Goal: Task Accomplishment & Management: Complete application form

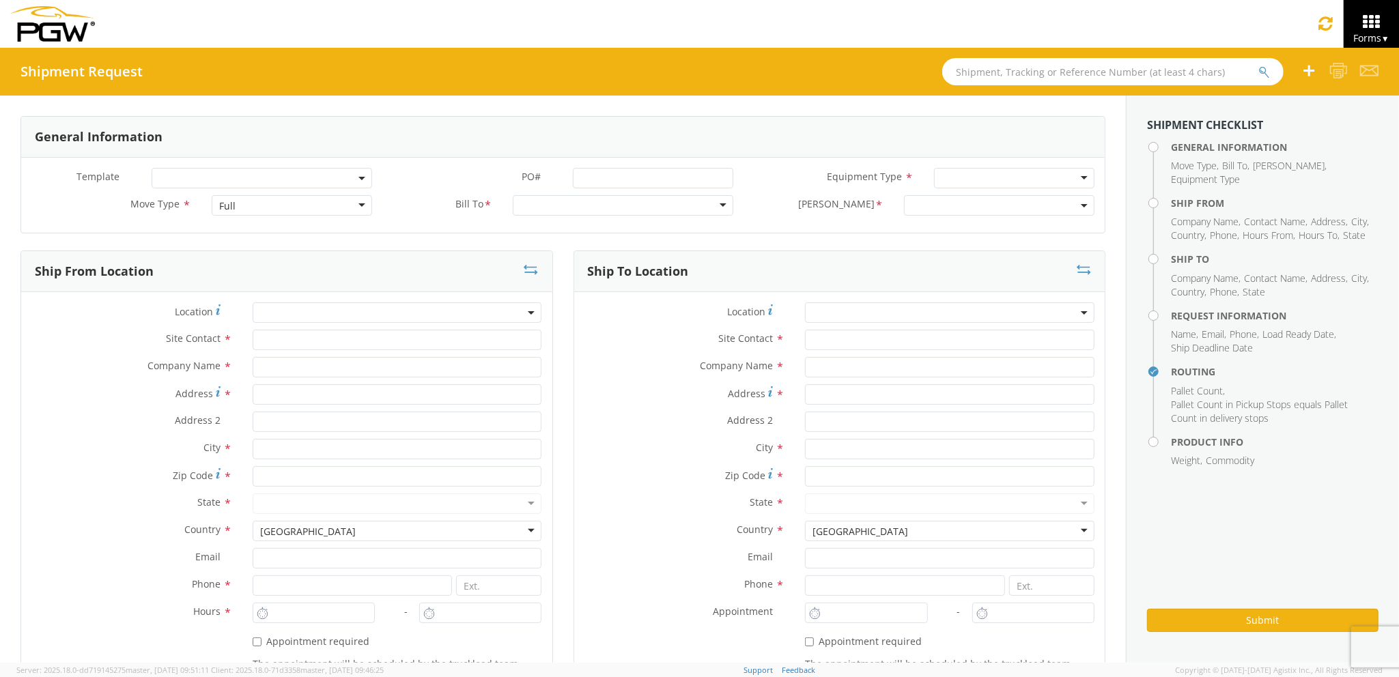
click at [274, 200] on div "Full" at bounding box center [292, 205] width 160 height 20
click at [269, 350] on input "text" at bounding box center [397, 340] width 289 height 20
click at [274, 367] on input "text" at bounding box center [397, 367] width 289 height 20
type input "PGW Auto Glass"
type input "[STREET_ADDRESS][PERSON_NAME]"
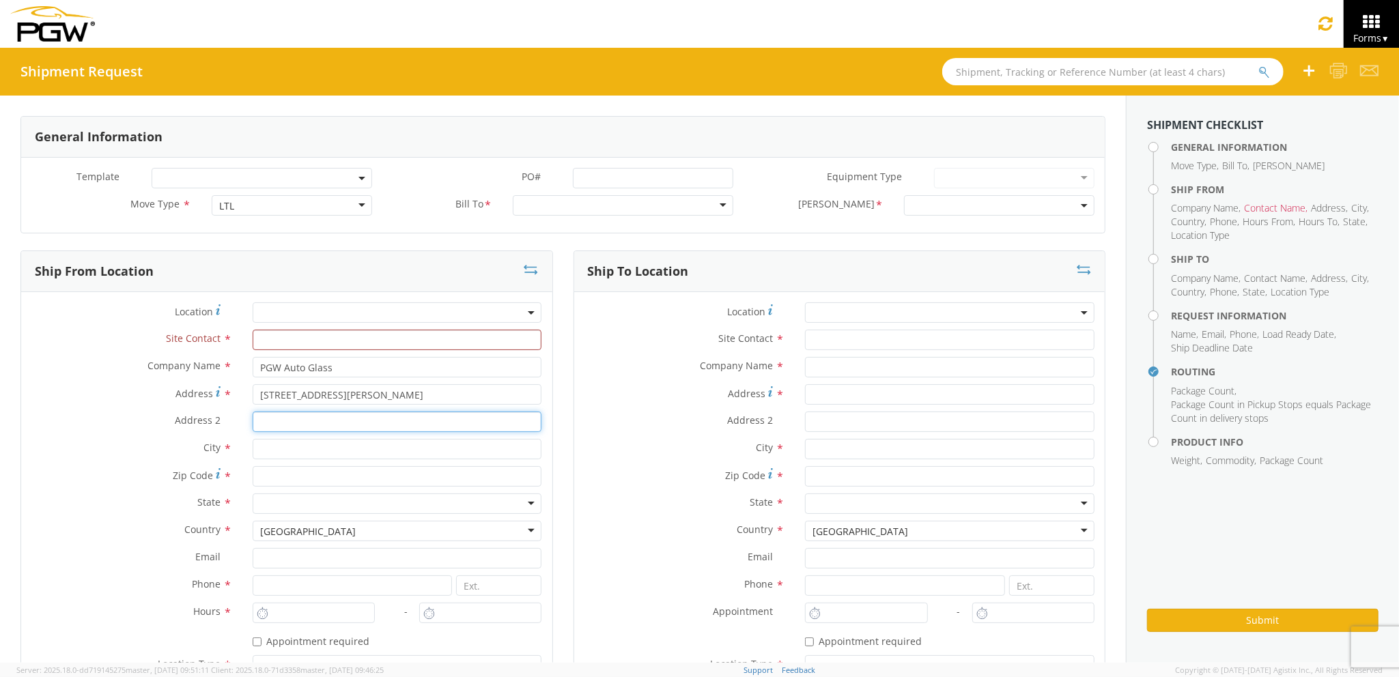
type input "[GEOGRAPHIC_DATA] [US_STATE] 04092"
type input "[PERSON_NAME]"
type input "04092"
click at [953, 378] on div "Company Name *" at bounding box center [839, 370] width 531 height 27
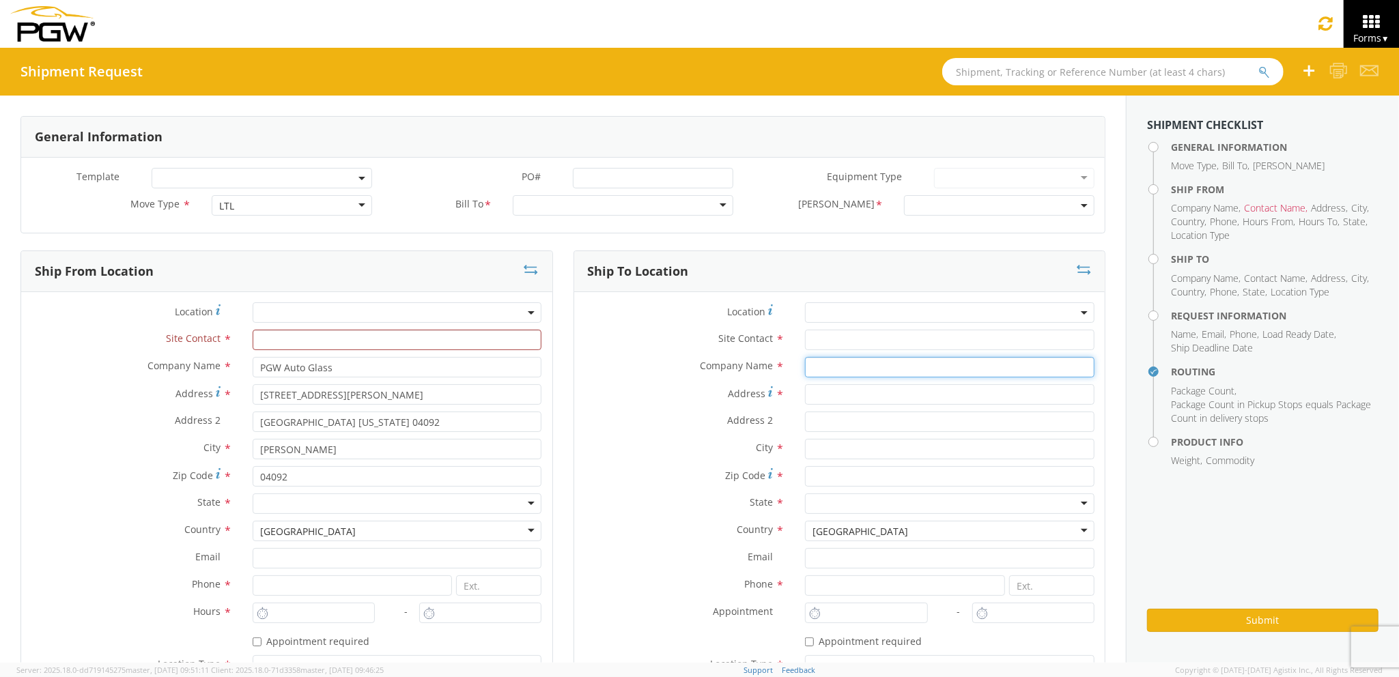
click at [952, 373] on input "text" at bounding box center [949, 367] width 289 height 20
type input "PGW auto glass c/o AT RENTALS"
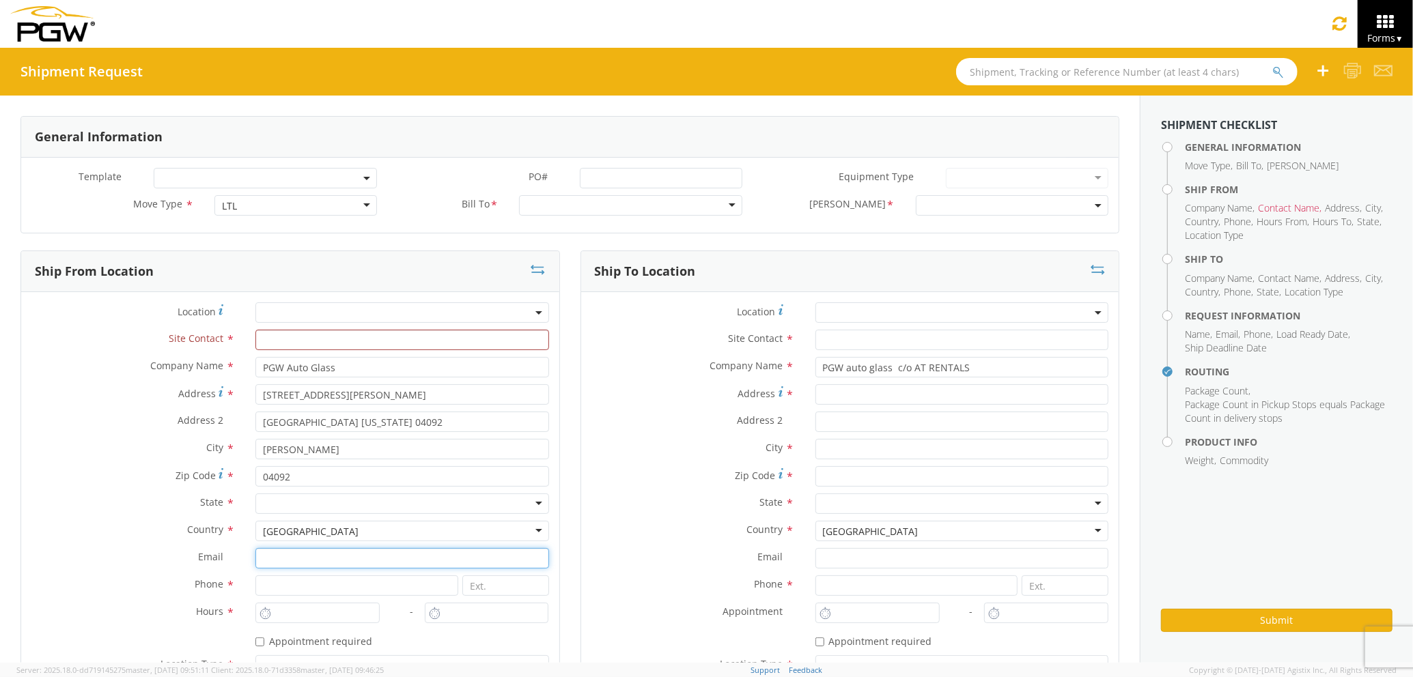
type input "[EMAIL_ADDRESS][DOMAIN_NAME]"
type input "2077745169"
type input "PGW auto glass c/o AT RENTALS"
type input "[STREET_ADDRESS]"
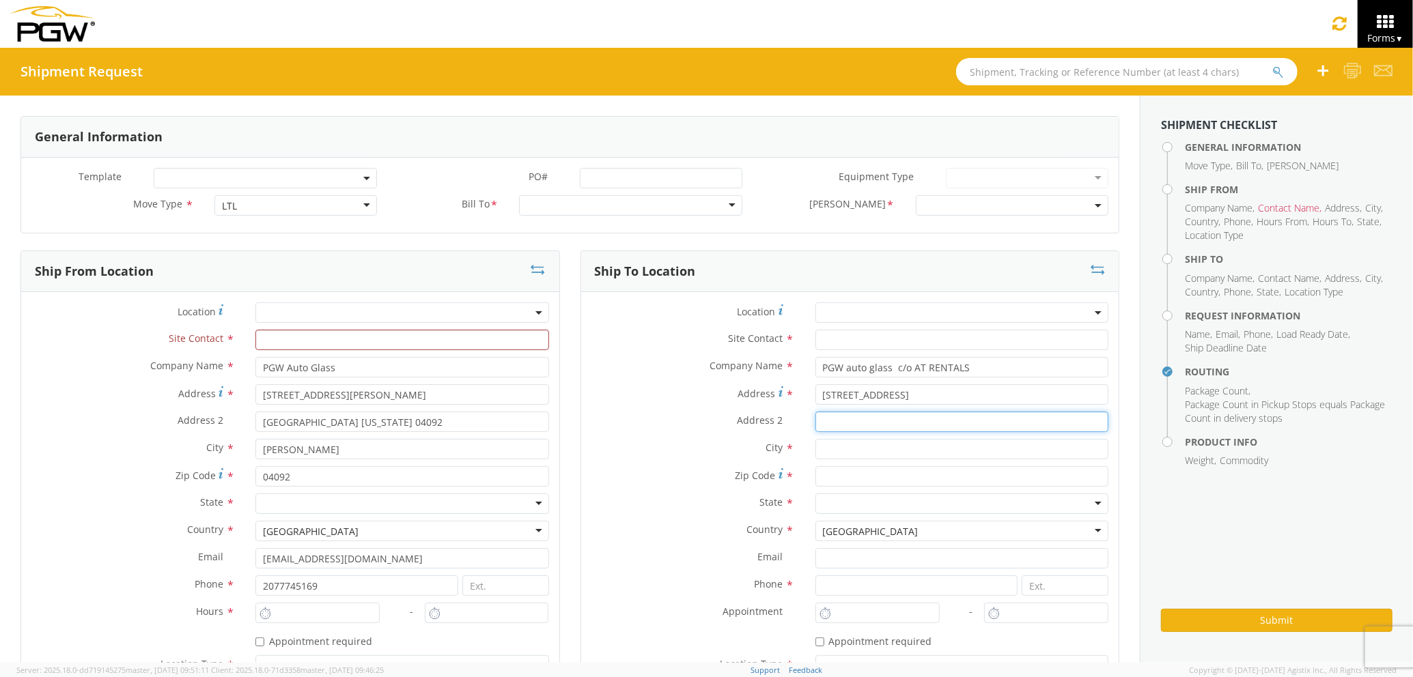
type input "5"
type input "[GEOGRAPHIC_DATA]"
type input "04769"
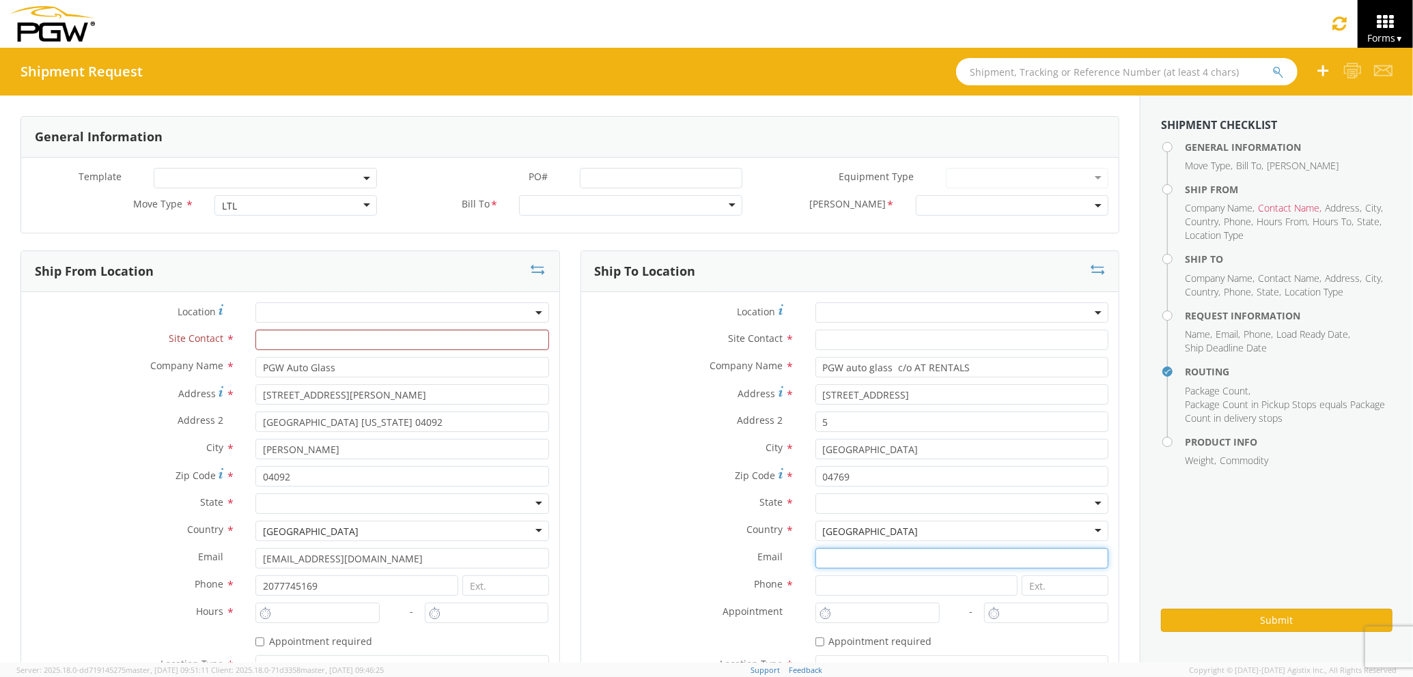
type input "[EMAIL_ADDRESS][DOMAIN_NAME]"
type input "2077745169"
type input "PGW auto glass c/o AT RENTALS"
type input "Agility"
type input "[EMAIL_ADDRESS][DOMAIN_NAME]"
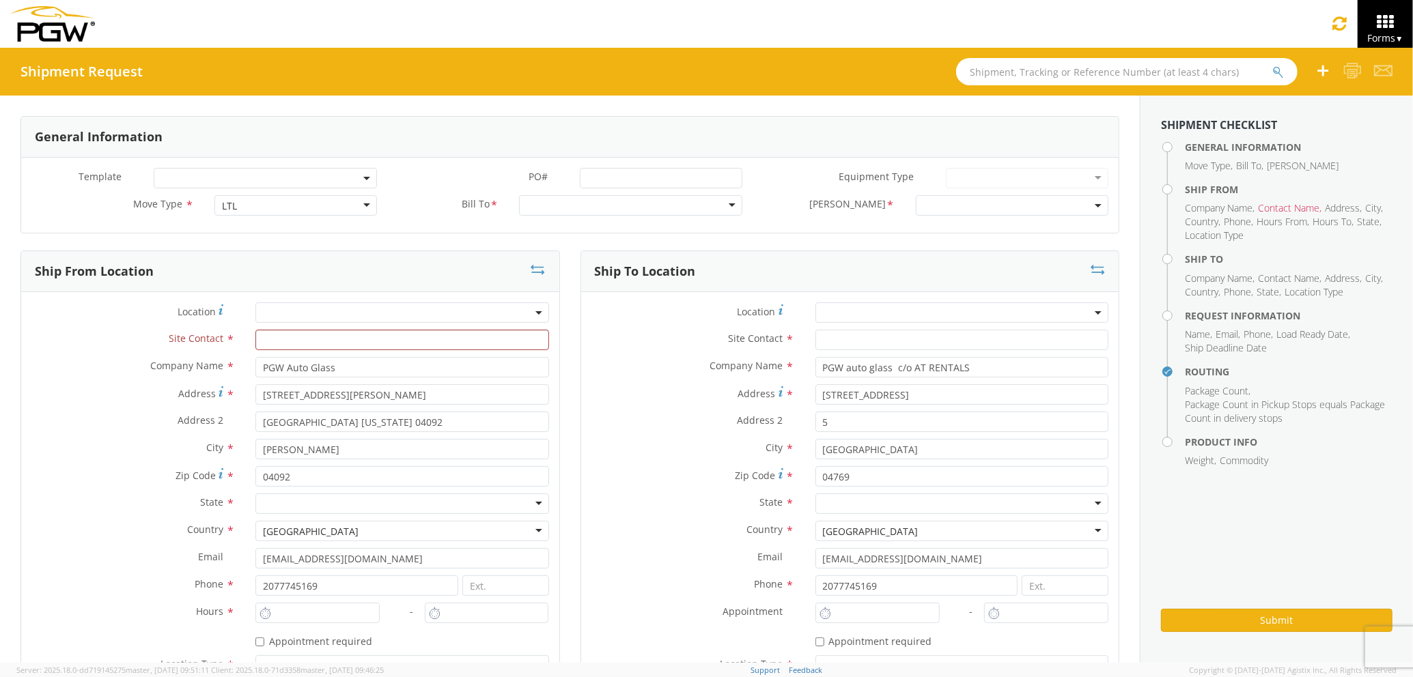
type input "2077745169"
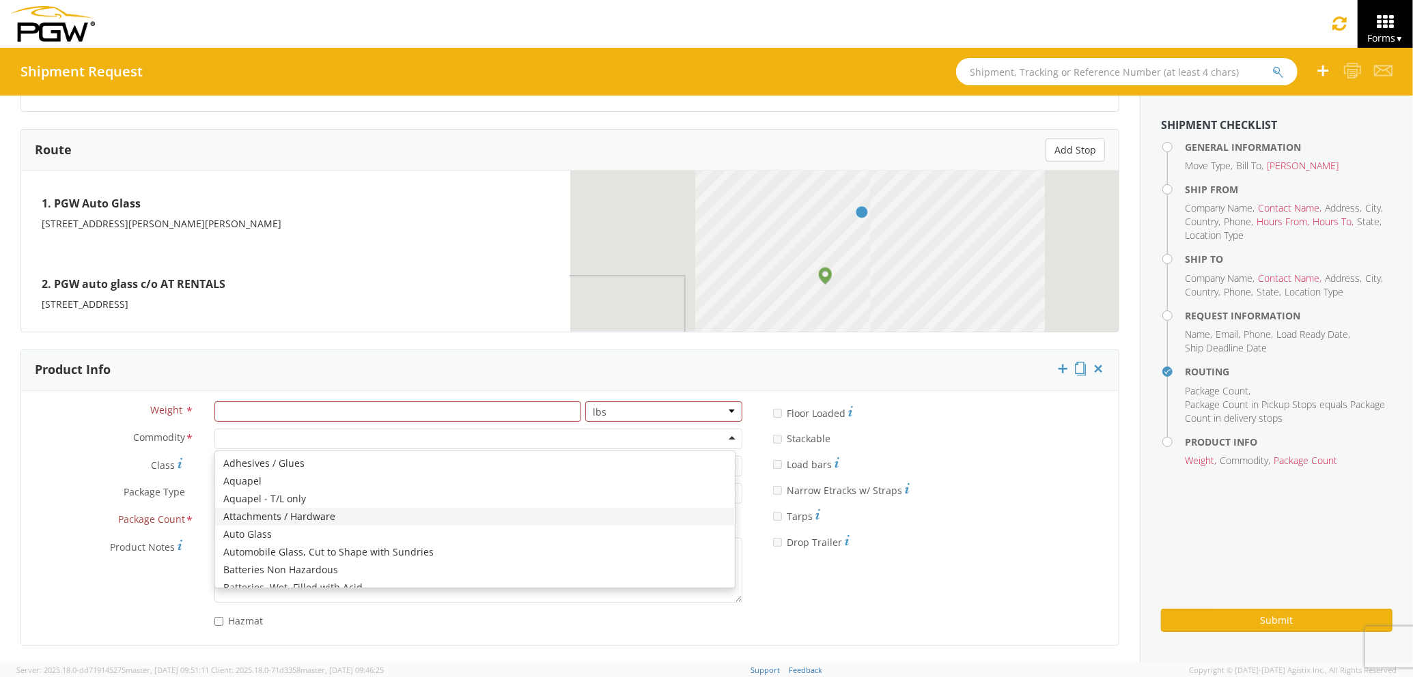
click at [748, 557] on div "Weight * lbs kgs Commodity * Adhesives / Glues Aquapel Aquapel - T/L only Attac…" at bounding box center [569, 517] width 1097 height 233
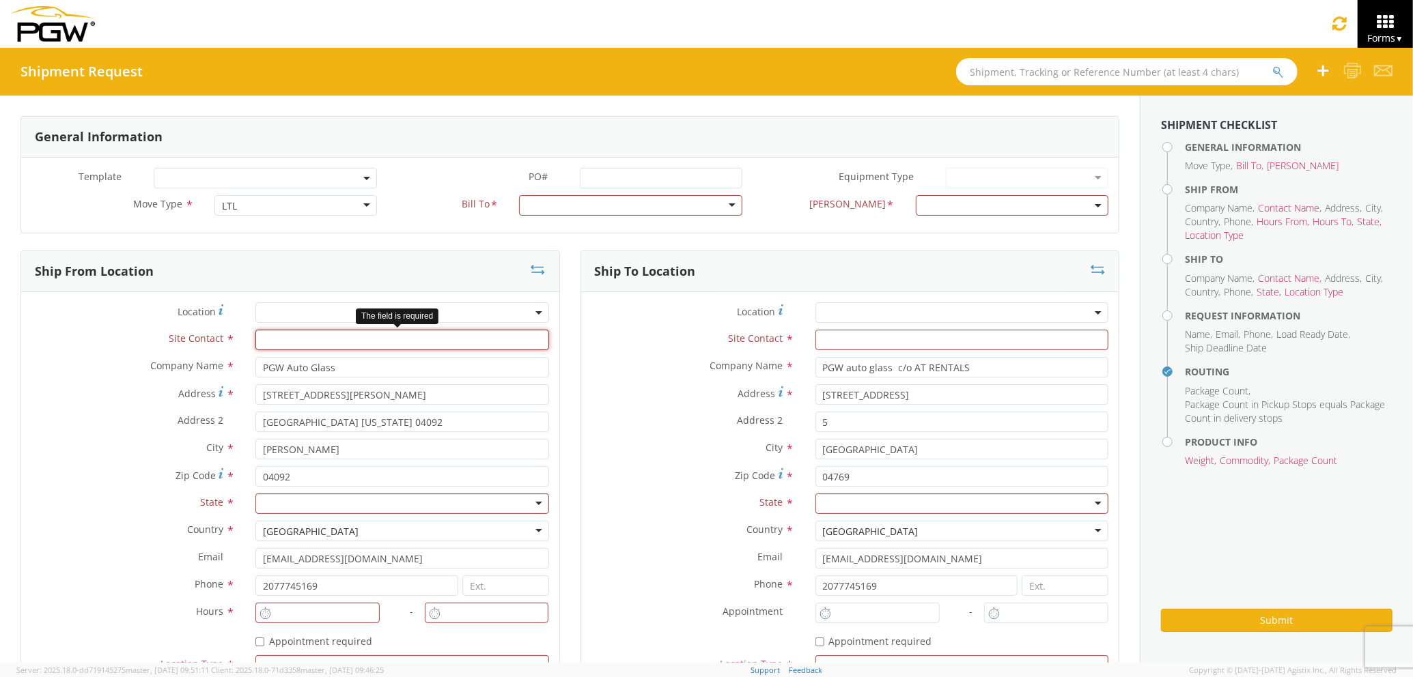
click at [413, 343] on input "text" at bounding box center [401, 340] width 293 height 20
type input "J"
click at [878, 309] on span at bounding box center [961, 312] width 293 height 20
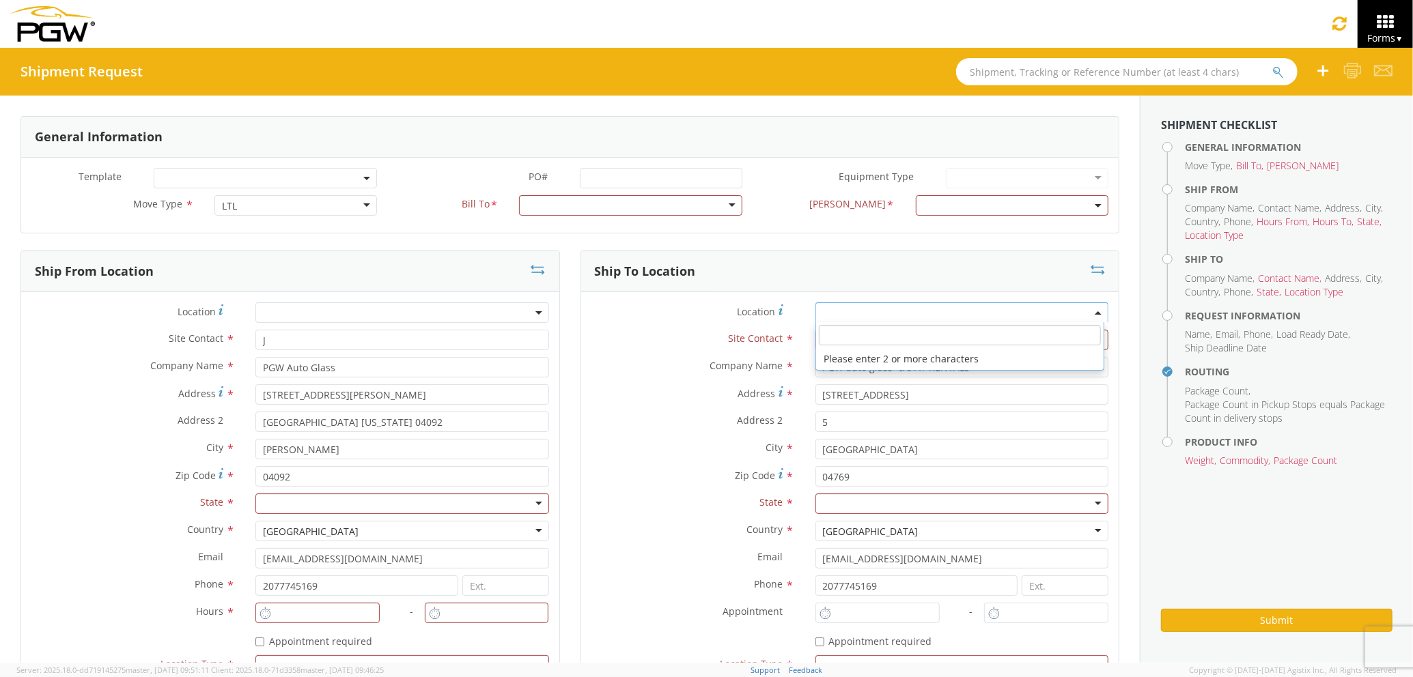
click at [838, 335] on input "search" at bounding box center [960, 335] width 282 height 20
type input "j"
click at [653, 202] on div at bounding box center [630, 205] width 223 height 20
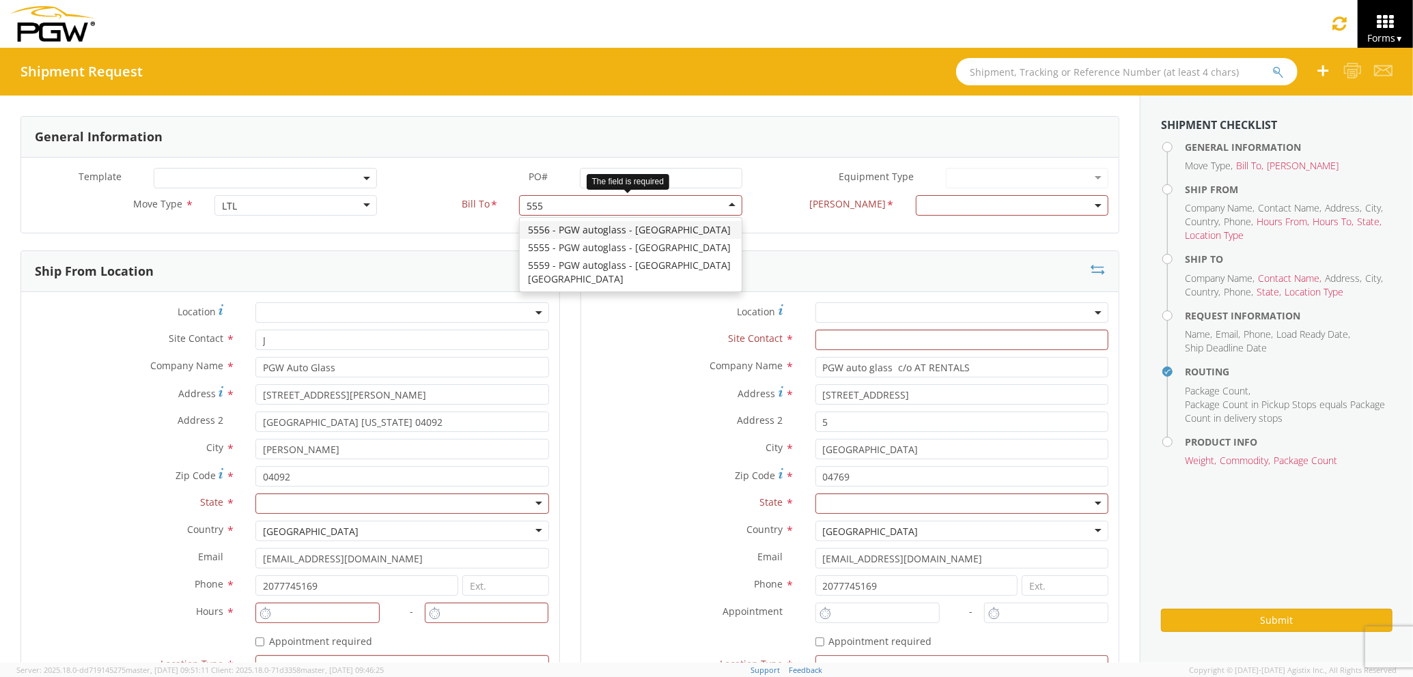
type input "5559"
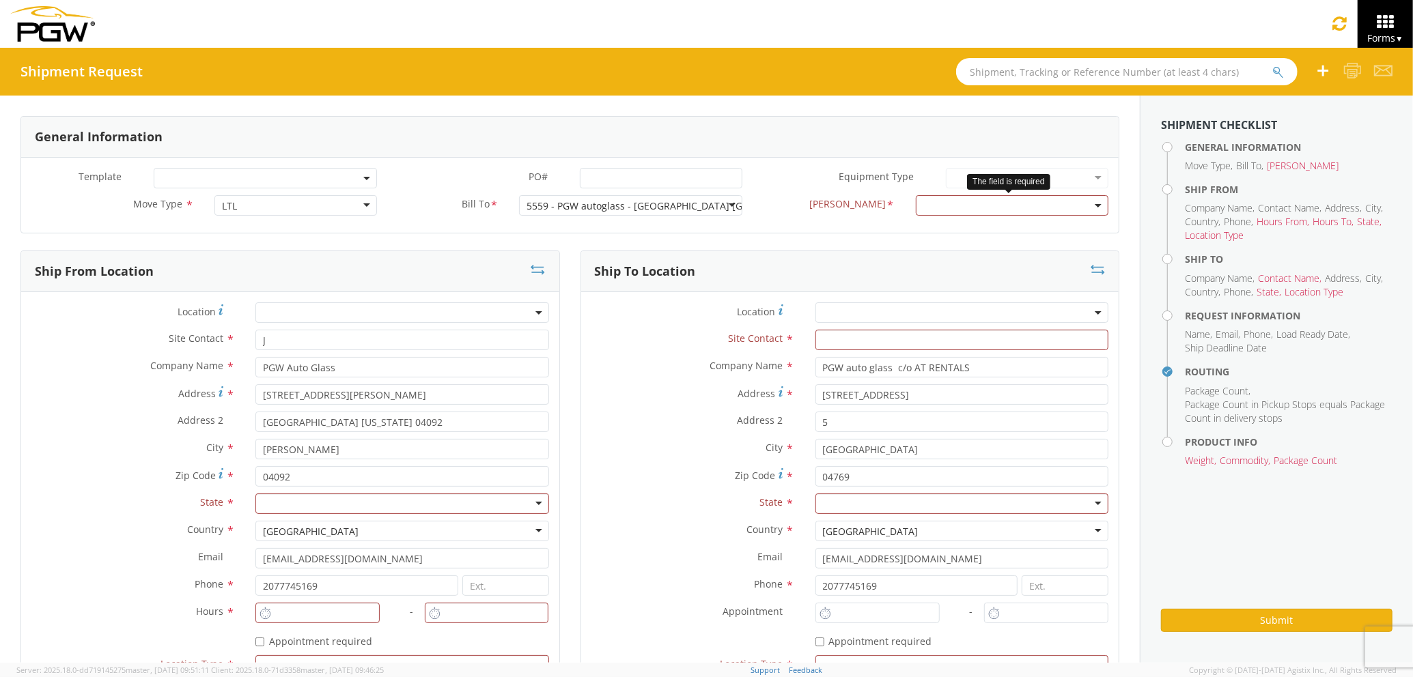
click at [937, 210] on span at bounding box center [1012, 205] width 193 height 20
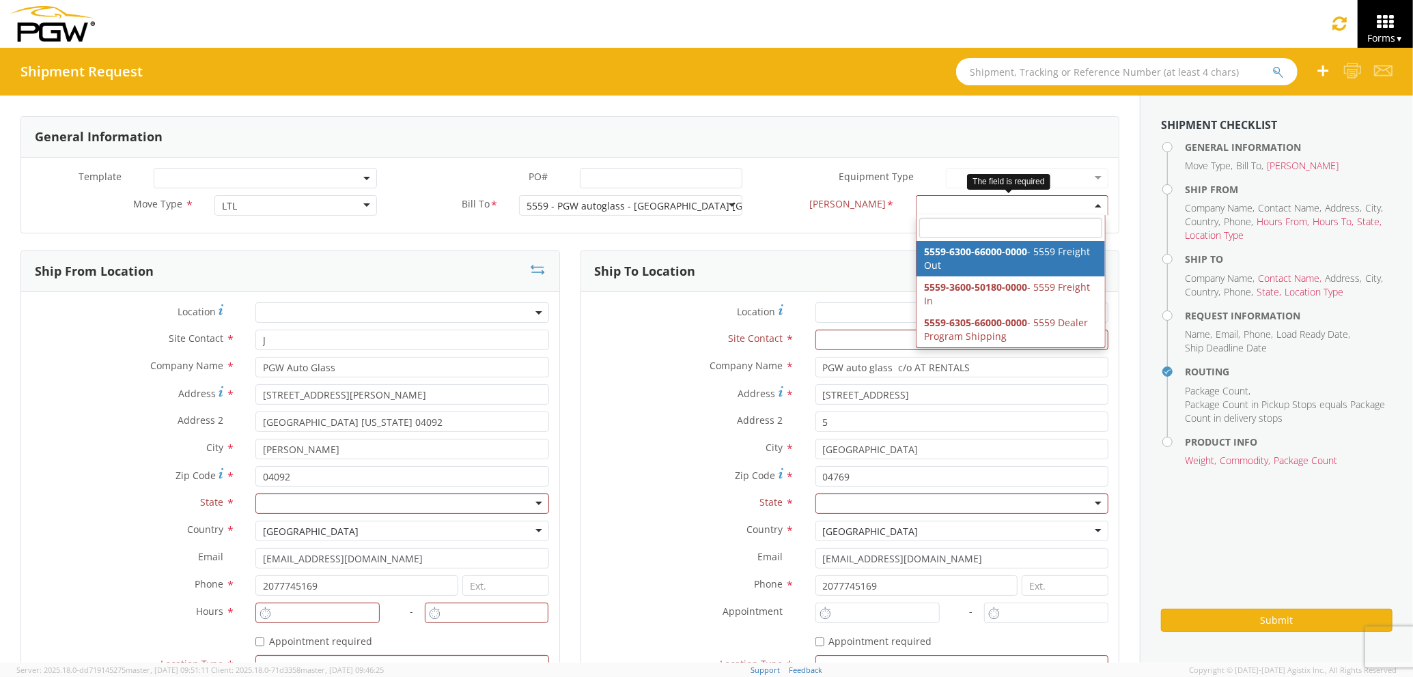
select select "5559-6300-66000-0000"
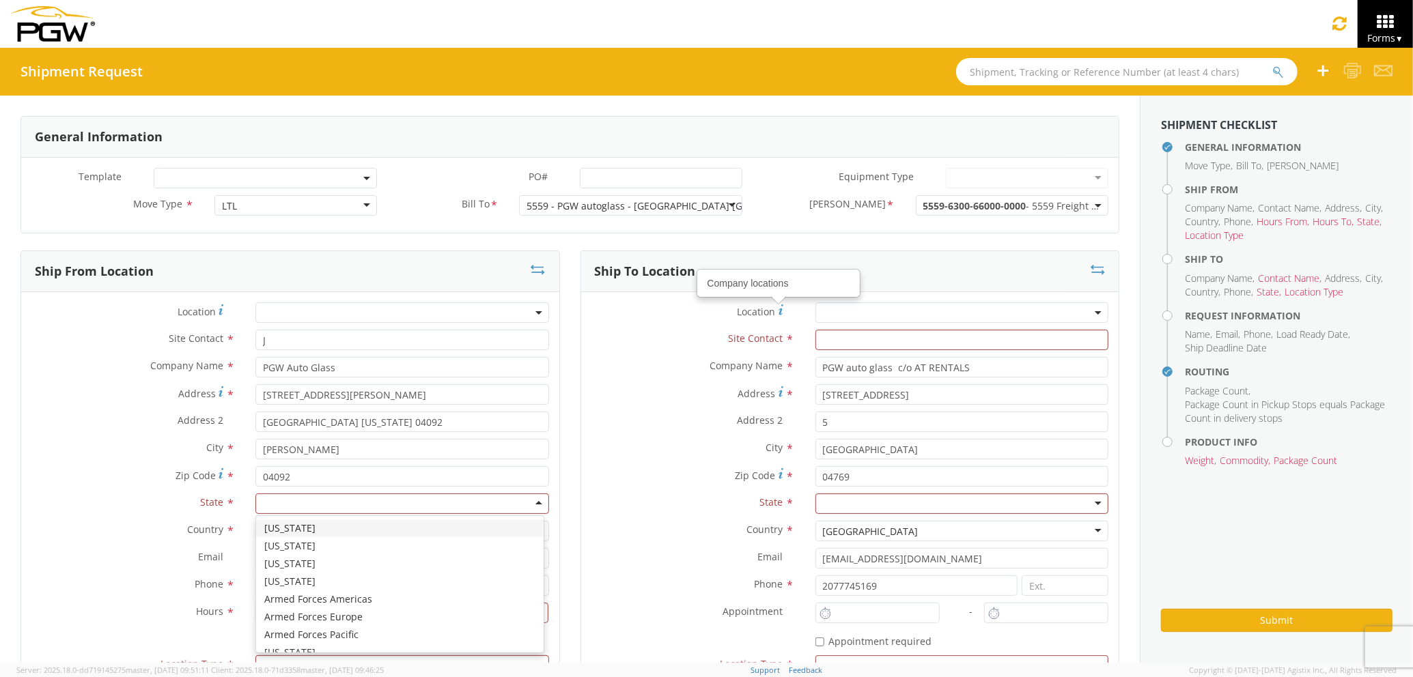
click at [389, 500] on div at bounding box center [401, 504] width 293 height 20
type input "Ma"
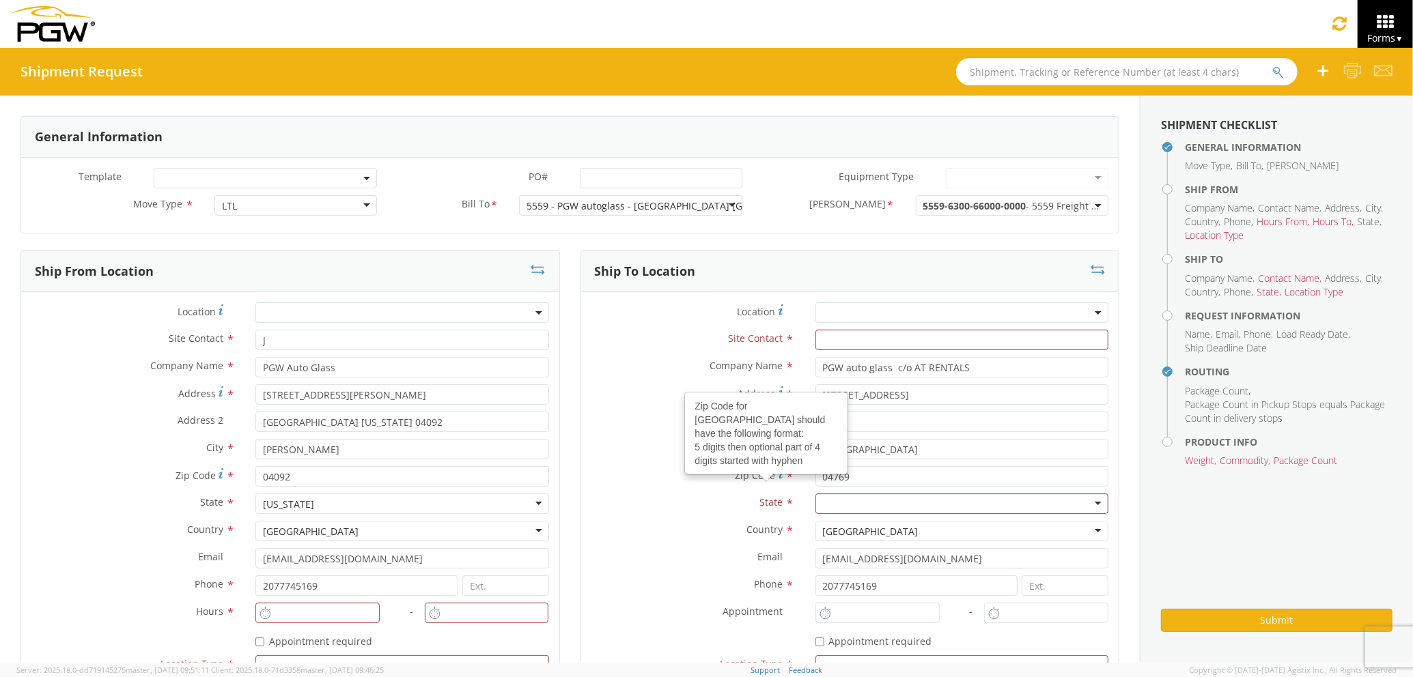
click at [853, 504] on div at bounding box center [961, 504] width 293 height 20
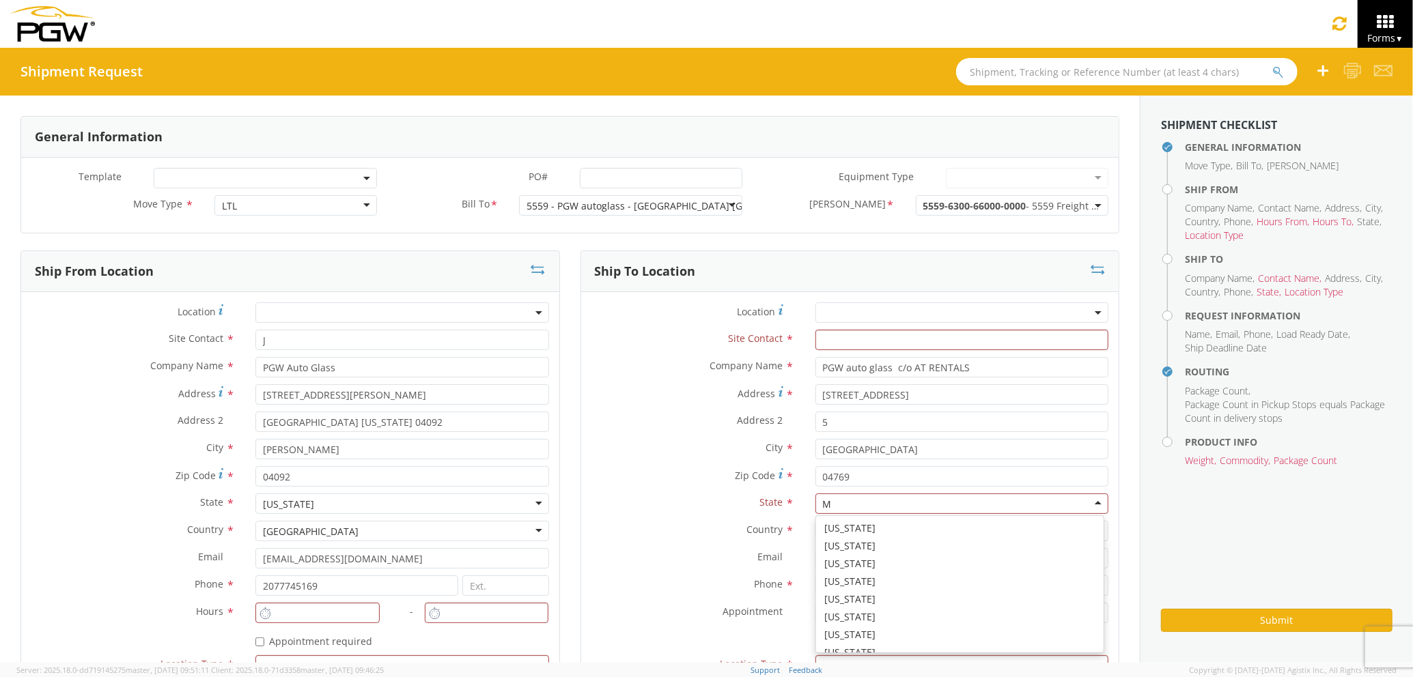
scroll to position [33, 0]
type input "Ma"
click at [855, 352] on div "Site Contact *" at bounding box center [850, 343] width 538 height 27
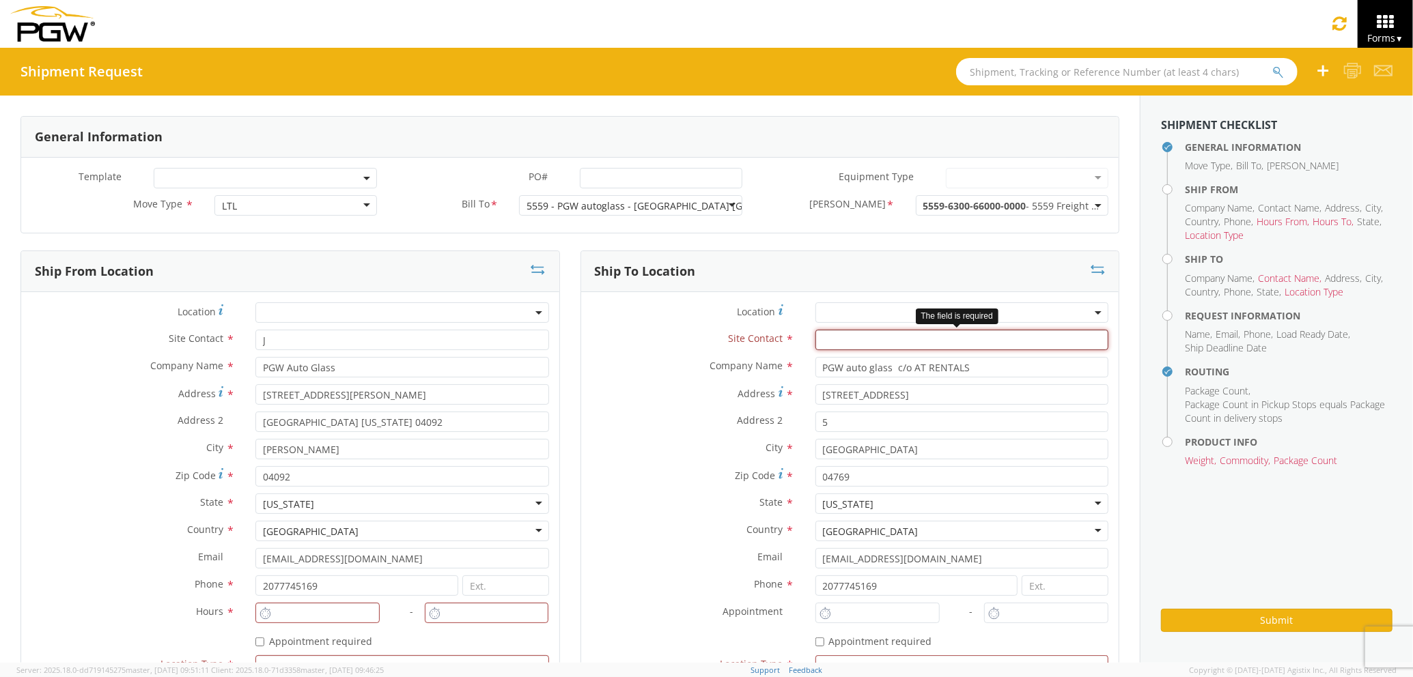
click at [855, 348] on input "text" at bounding box center [961, 340] width 293 height 20
type input "j"
click at [638, 418] on label "Address 2 *" at bounding box center [693, 421] width 224 height 18
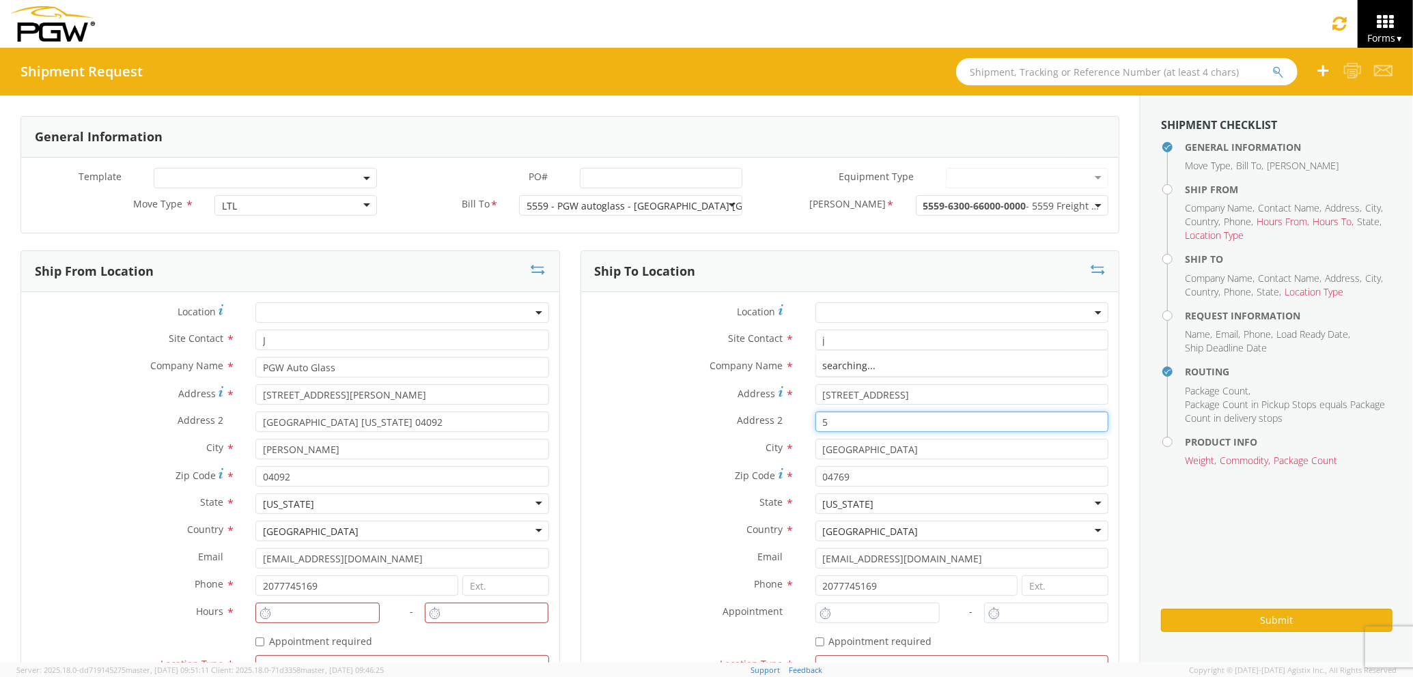
click at [815, 418] on input "5" at bounding box center [961, 422] width 293 height 20
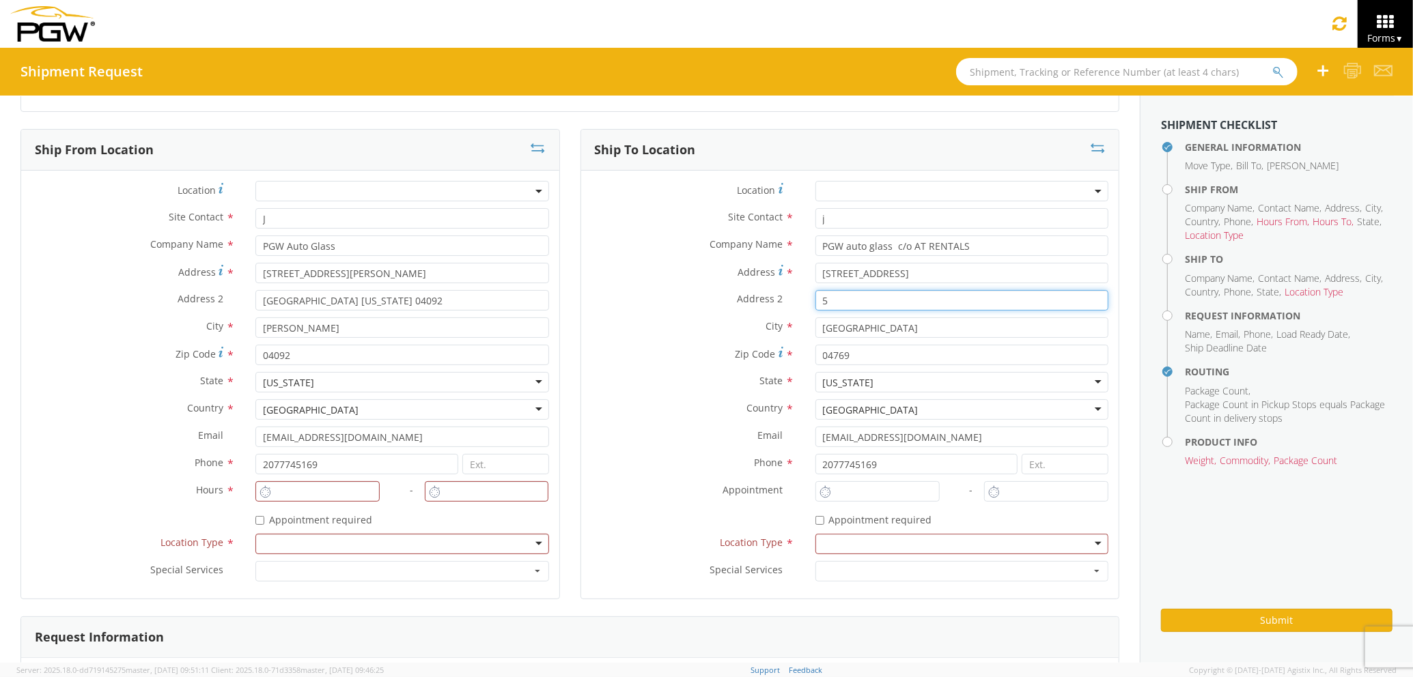
scroll to position [182, 0]
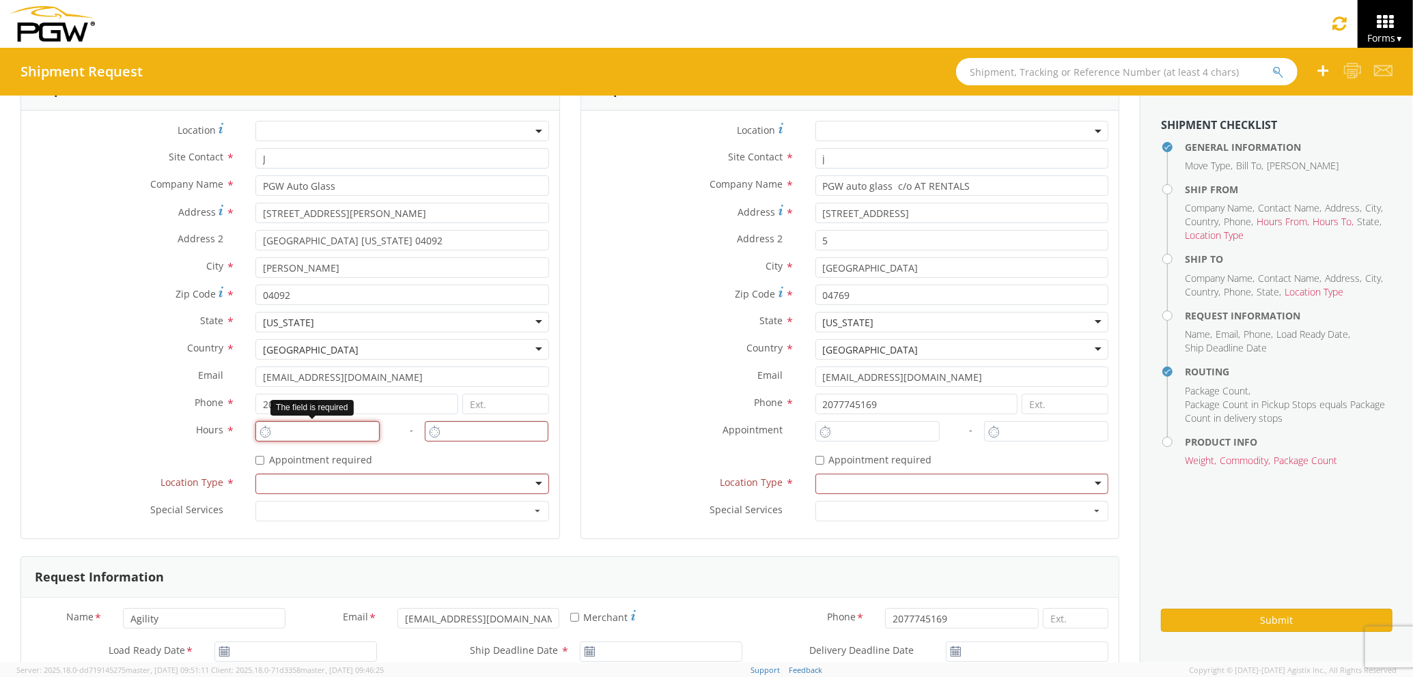
type input "2:00 PM"
type input "3:00 PM"
click at [315, 434] on input "2:00 PM" at bounding box center [317, 431] width 124 height 20
click at [851, 419] on div "Phone * 2077745169" at bounding box center [850, 407] width 538 height 27
click at [847, 431] on input "2:00 PM" at bounding box center [877, 431] width 124 height 20
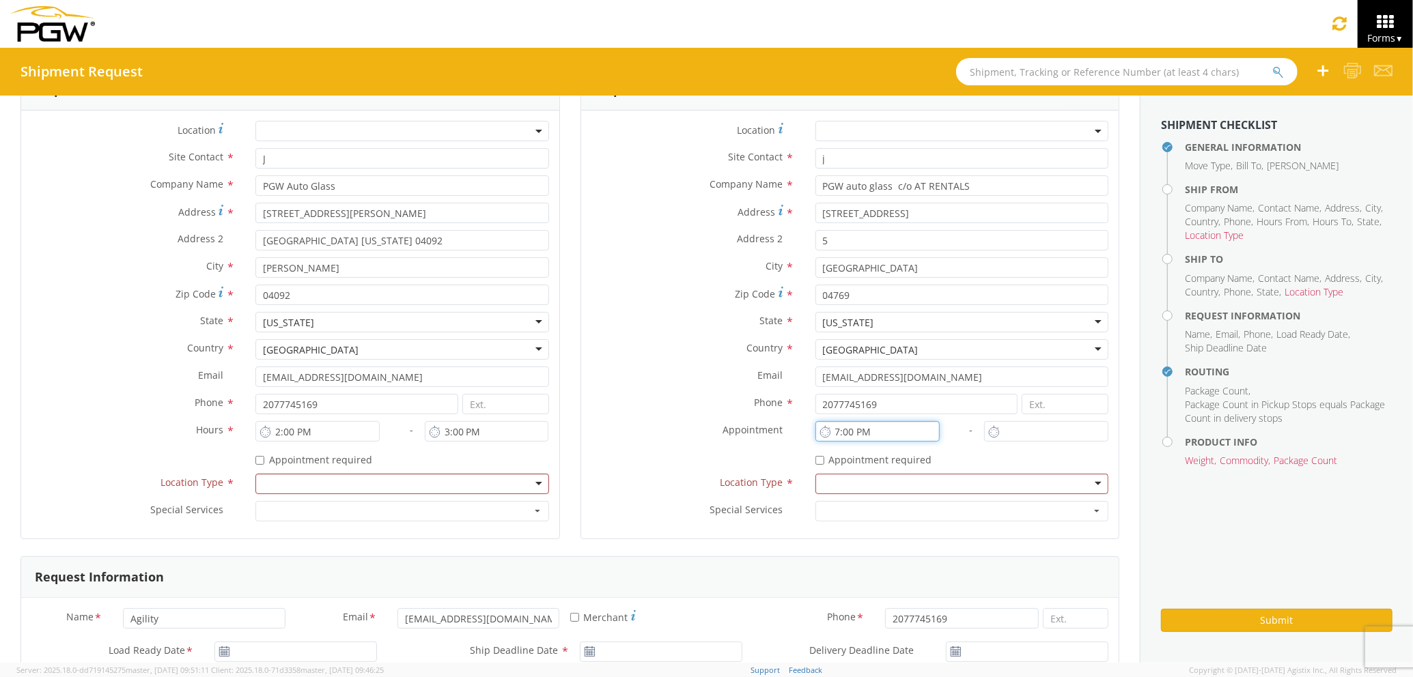
drag, startPoint x: 875, startPoint y: 427, endPoint x: 847, endPoint y: 431, distance: 28.4
click at [847, 431] on input "7:00 PM" at bounding box center [877, 431] width 124 height 20
type input "7:AM PM"
type input "2:00 PM"
click at [1012, 440] on input "2:00 PM" at bounding box center [1046, 431] width 124 height 20
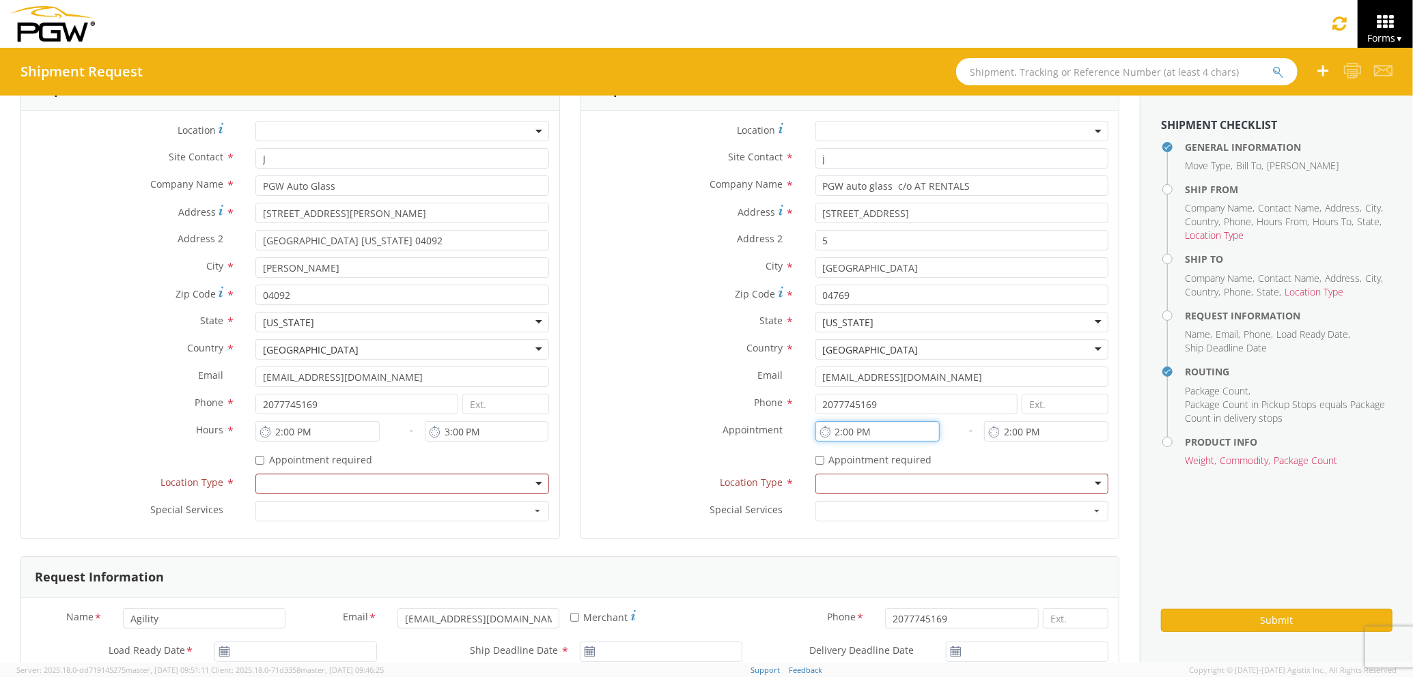
click at [916, 432] on input "2:00 PM" at bounding box center [877, 431] width 124 height 20
type input "2"
type input "7:00 AM"
click at [1055, 434] on input "2:00 PM" at bounding box center [1046, 431] width 124 height 20
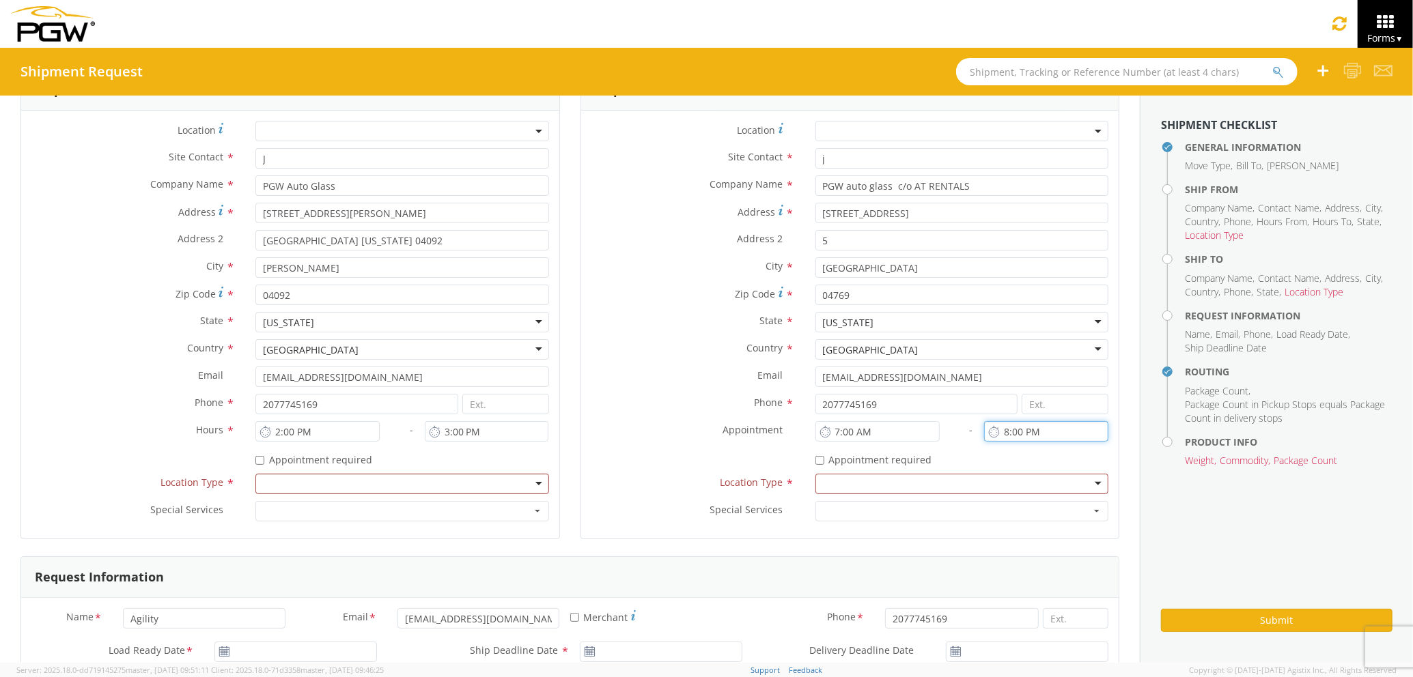
click at [1055, 434] on input "8:00 PM" at bounding box center [1046, 431] width 124 height 20
type input "8:00 AM"
click at [479, 485] on div at bounding box center [401, 484] width 293 height 20
click at [842, 489] on div at bounding box center [961, 484] width 293 height 20
click at [277, 431] on input "2:00 PM" at bounding box center [317, 431] width 124 height 20
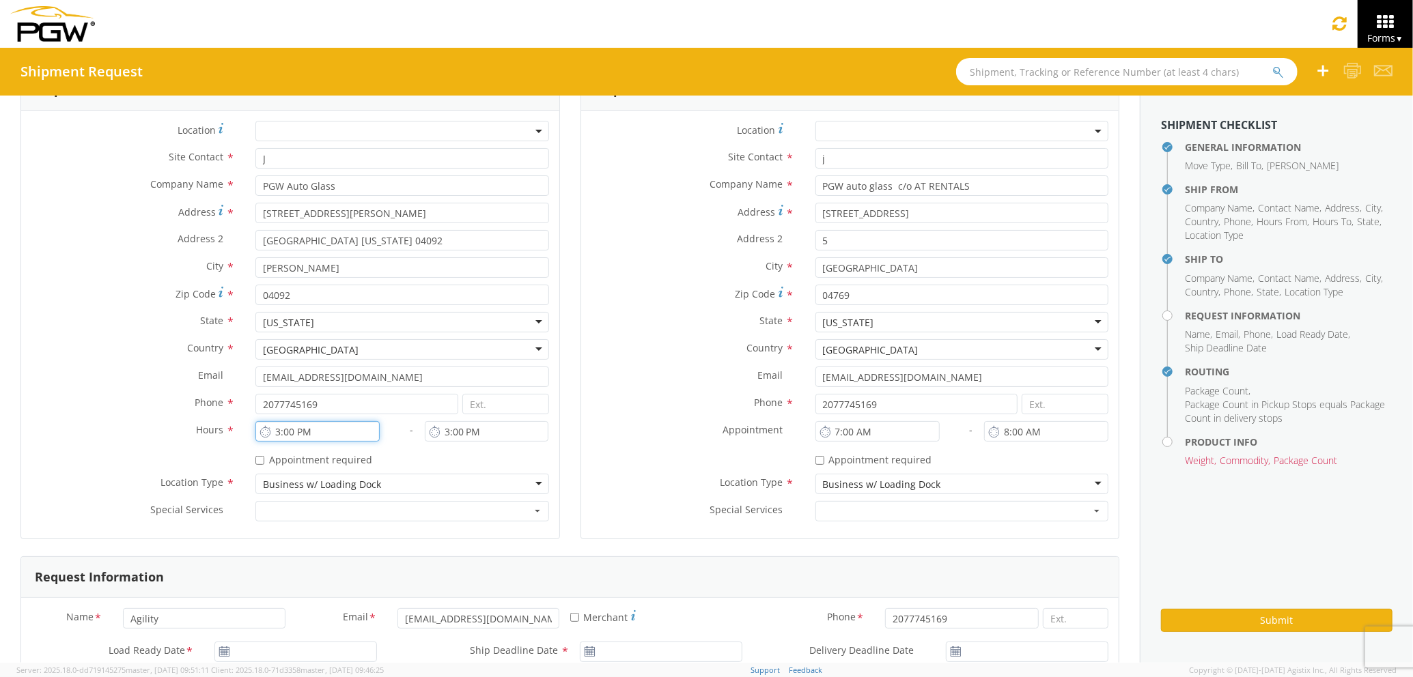
type input "3:00 PM"
click at [443, 431] on input "3:00 PM" at bounding box center [487, 431] width 124 height 20
type input "4:00 PM"
click at [668, 415] on div "Phone * 2077745169" at bounding box center [850, 407] width 538 height 27
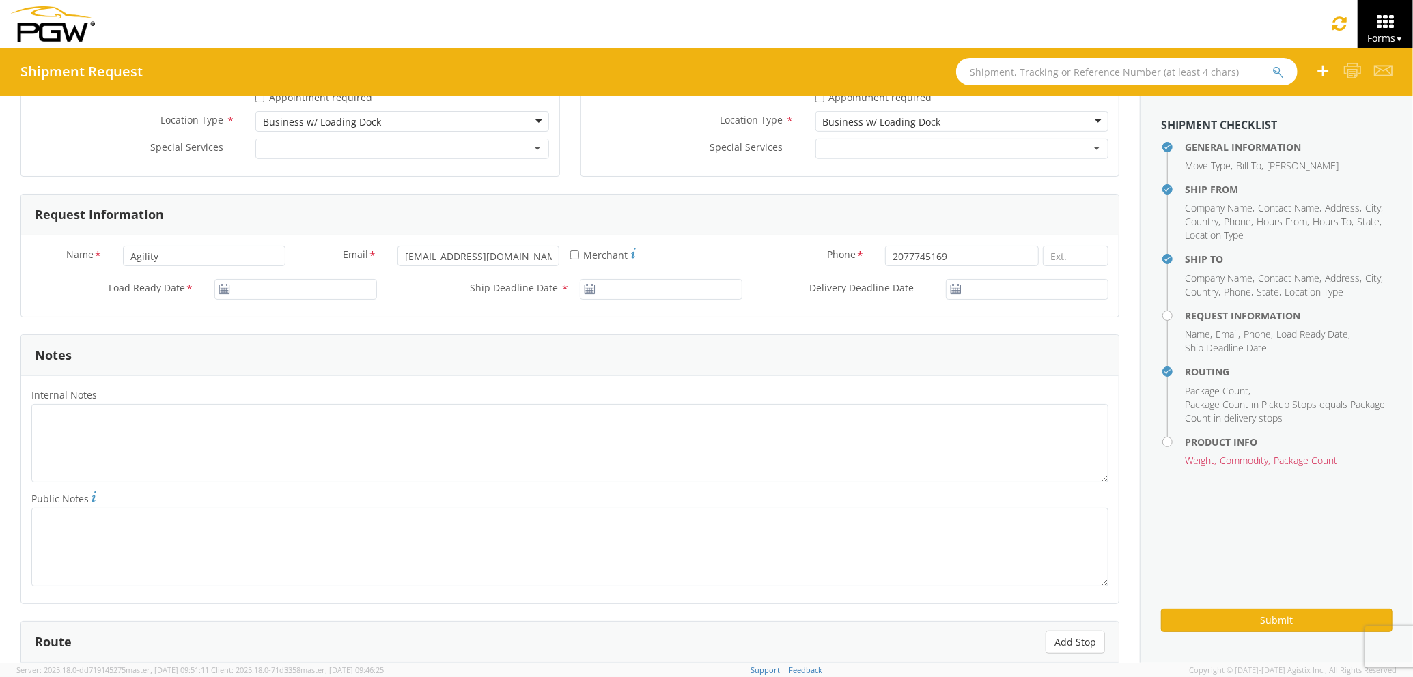
scroll to position [546, 0]
click at [219, 247] on input "Agility" at bounding box center [204, 254] width 162 height 20
type input "j"
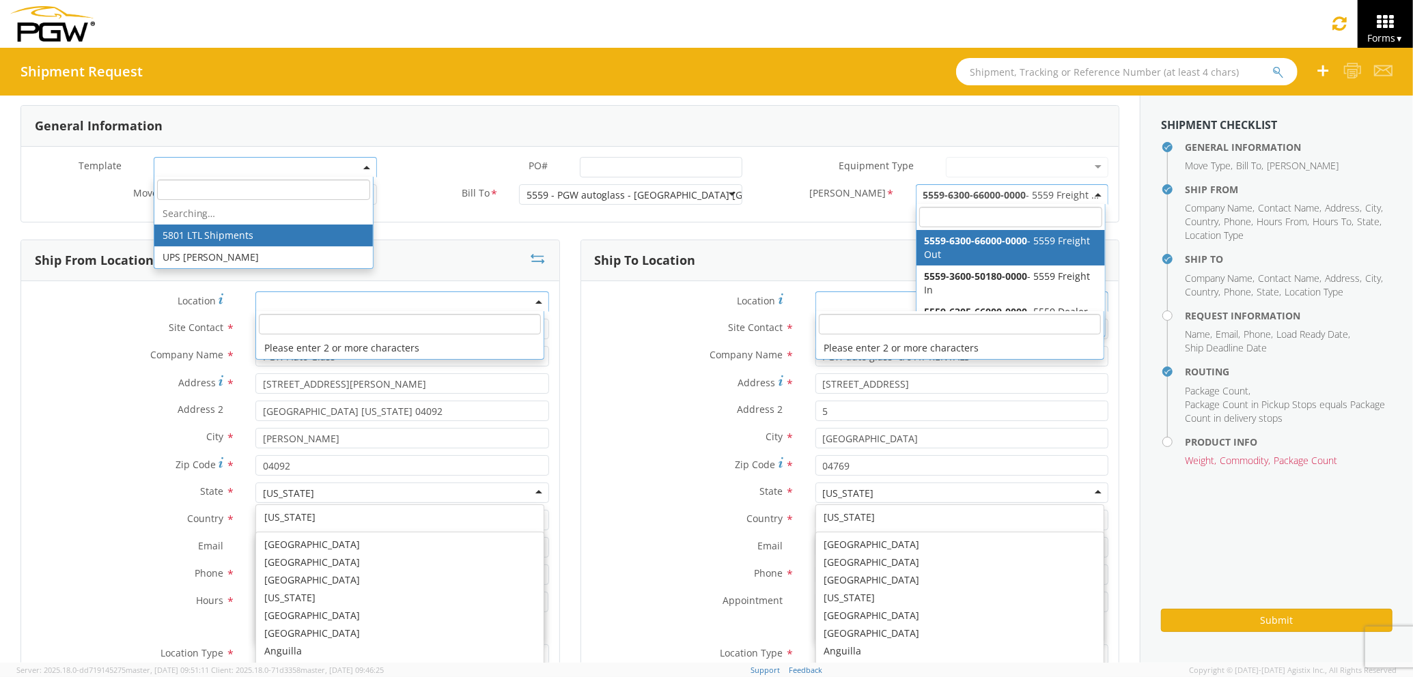
scroll to position [11, 0]
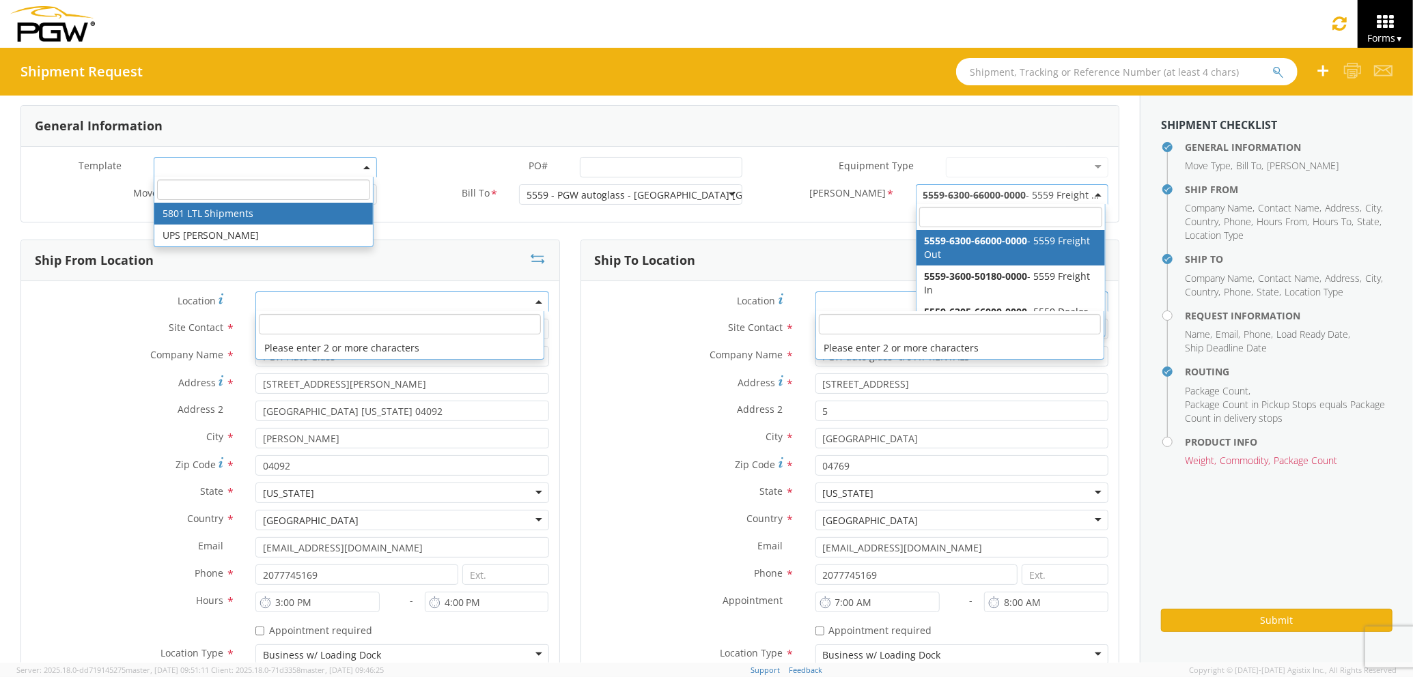
click at [620, 438] on label "City *" at bounding box center [693, 437] width 224 height 18
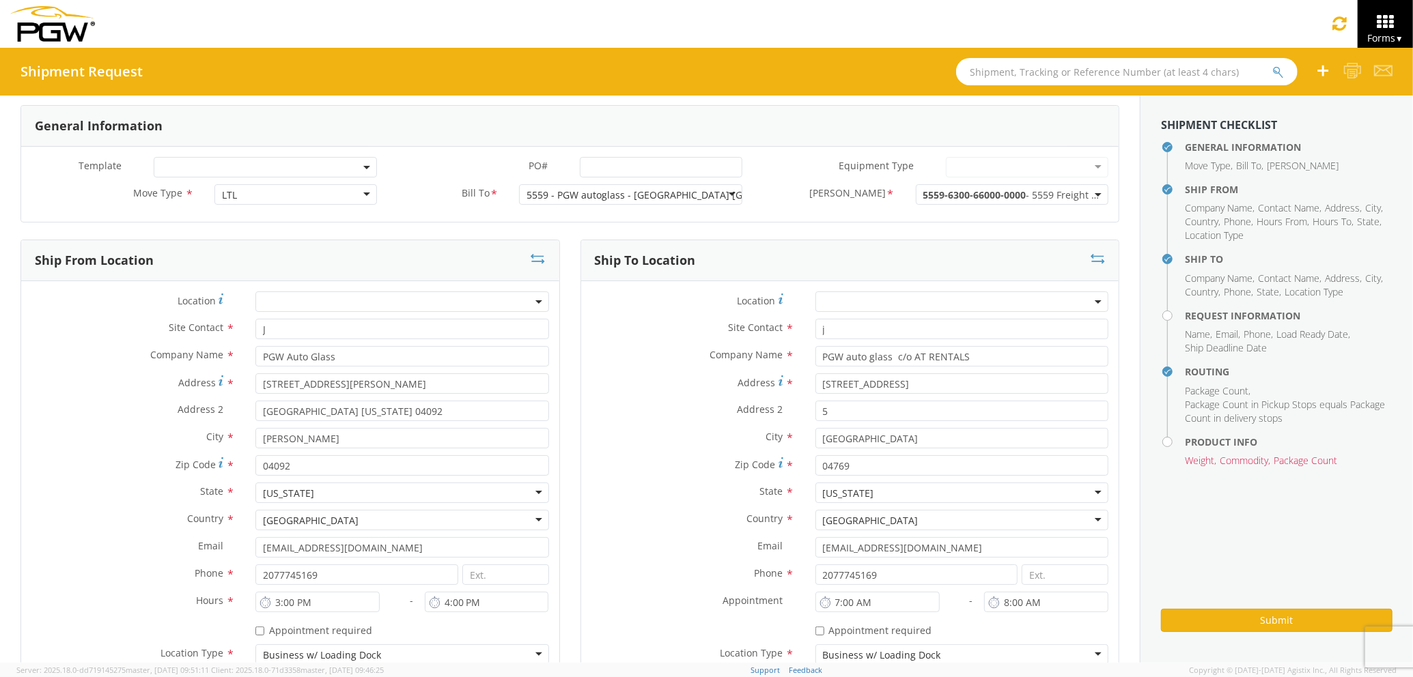
scroll to position [557, 0]
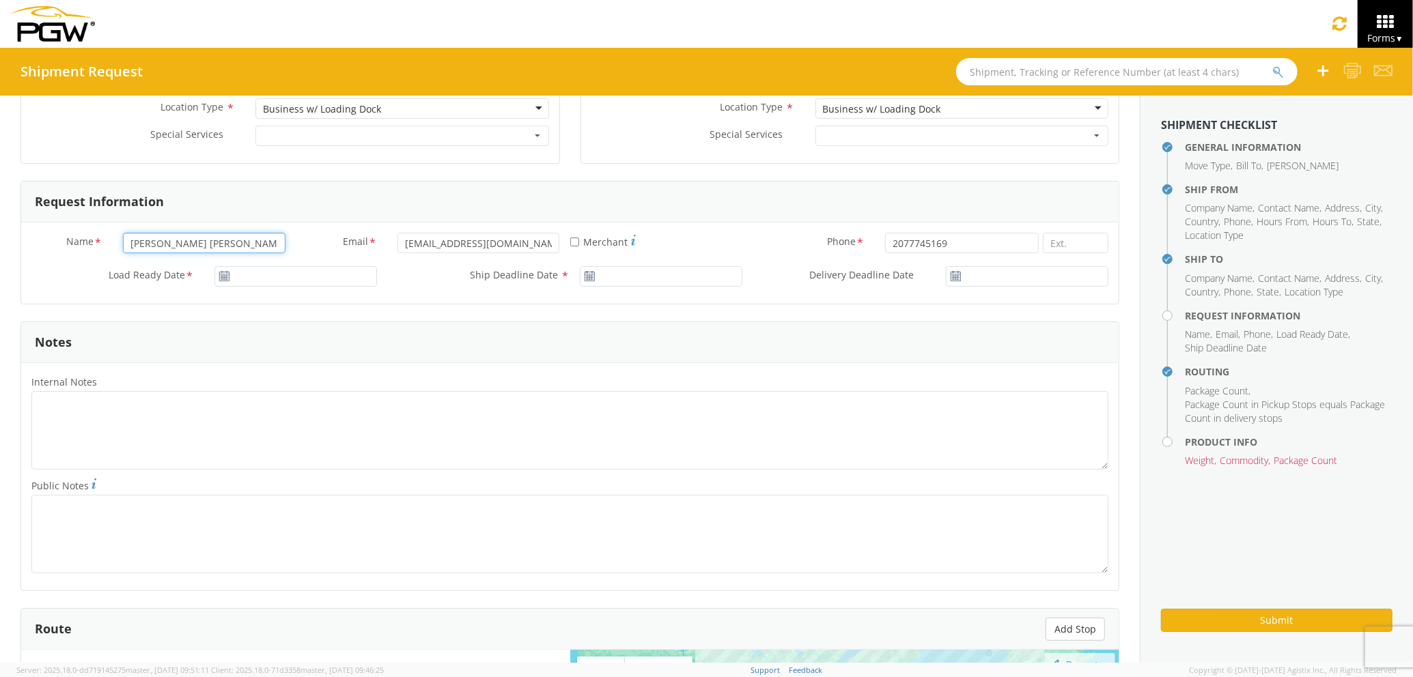
drag, startPoint x: 197, startPoint y: 241, endPoint x: 96, endPoint y: 243, distance: 101.7
click at [96, 243] on div "Name * [PERSON_NAME] [PERSON_NAME]" at bounding box center [158, 243] width 274 height 20
type input "[PERSON_NAME]"
click at [537, 378] on label "Internal Notes *" at bounding box center [569, 382] width 1097 height 18
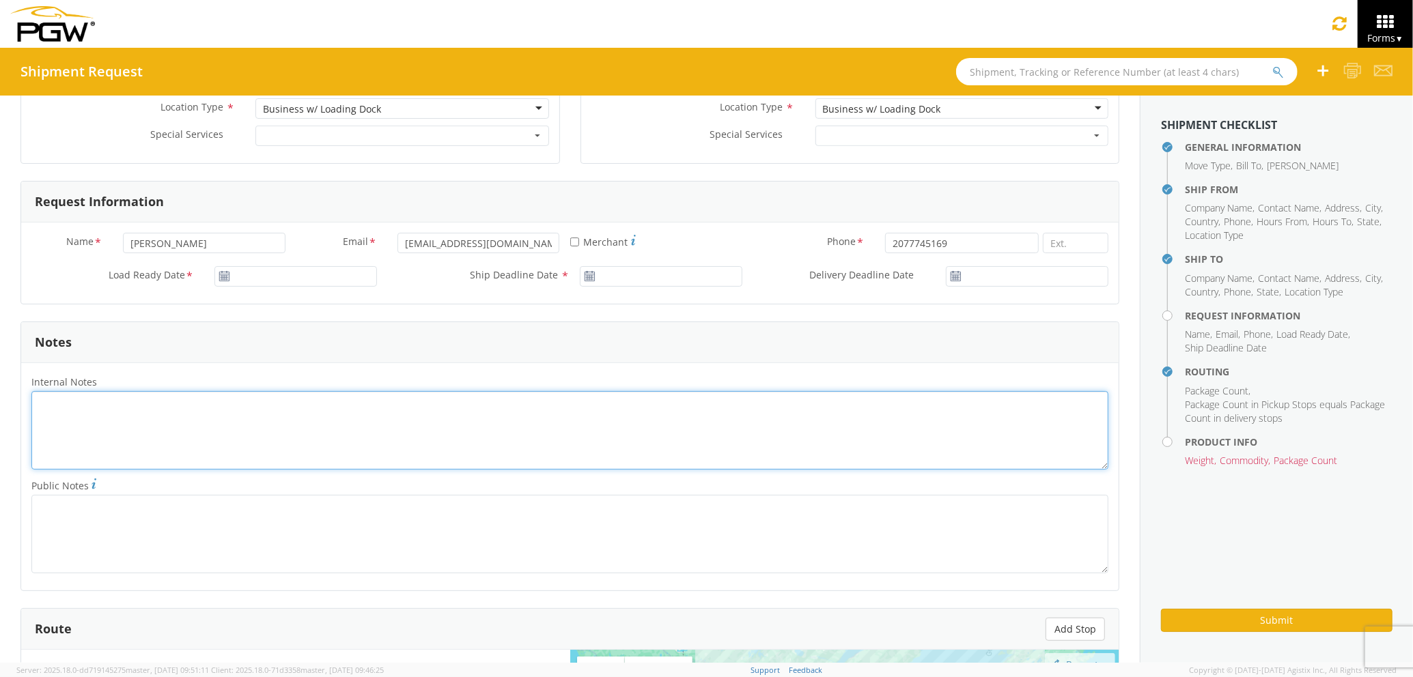
click at [537, 391] on textarea "Internal Notes *" at bounding box center [569, 430] width 1077 height 79
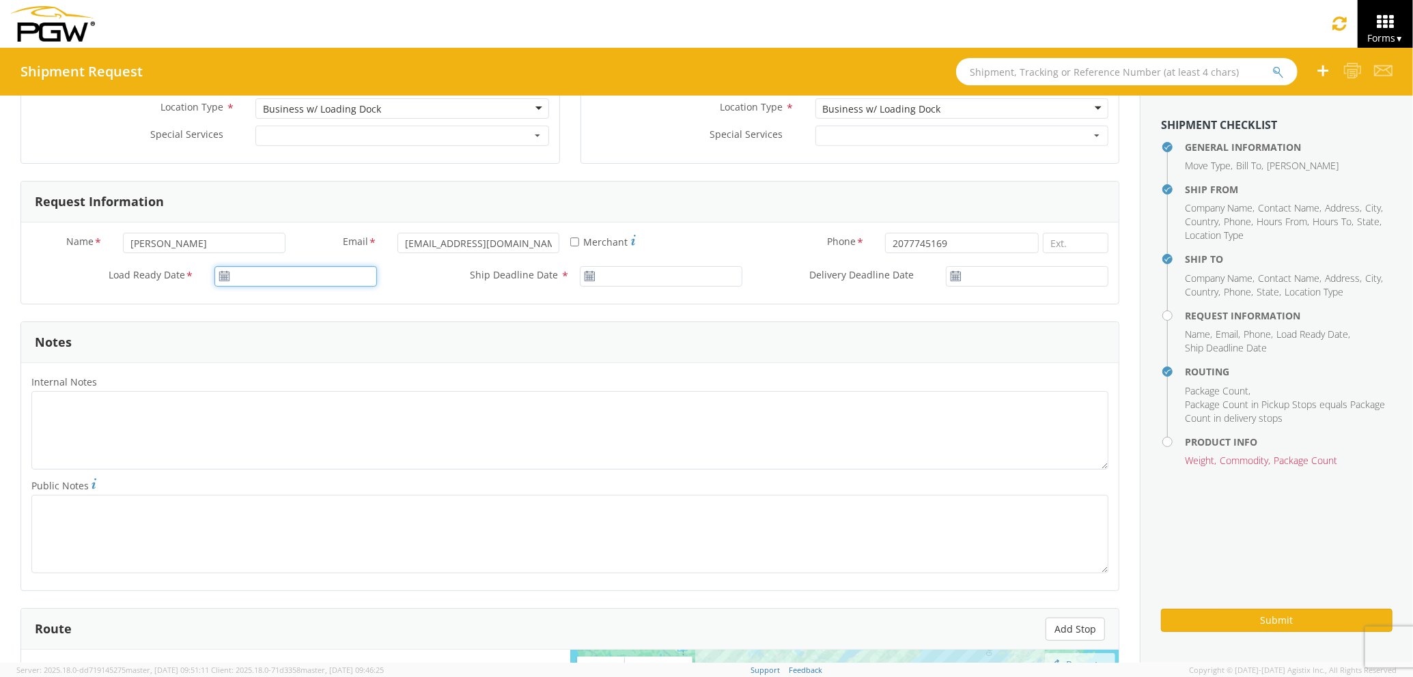
type input "[DATE]"
click at [309, 276] on input "[DATE]" at bounding box center [295, 276] width 162 height 20
click at [356, 364] on td "12" at bounding box center [357, 363] width 23 height 20
type input "[DATE]"
click at [613, 276] on input "[DATE]" at bounding box center [661, 276] width 162 height 20
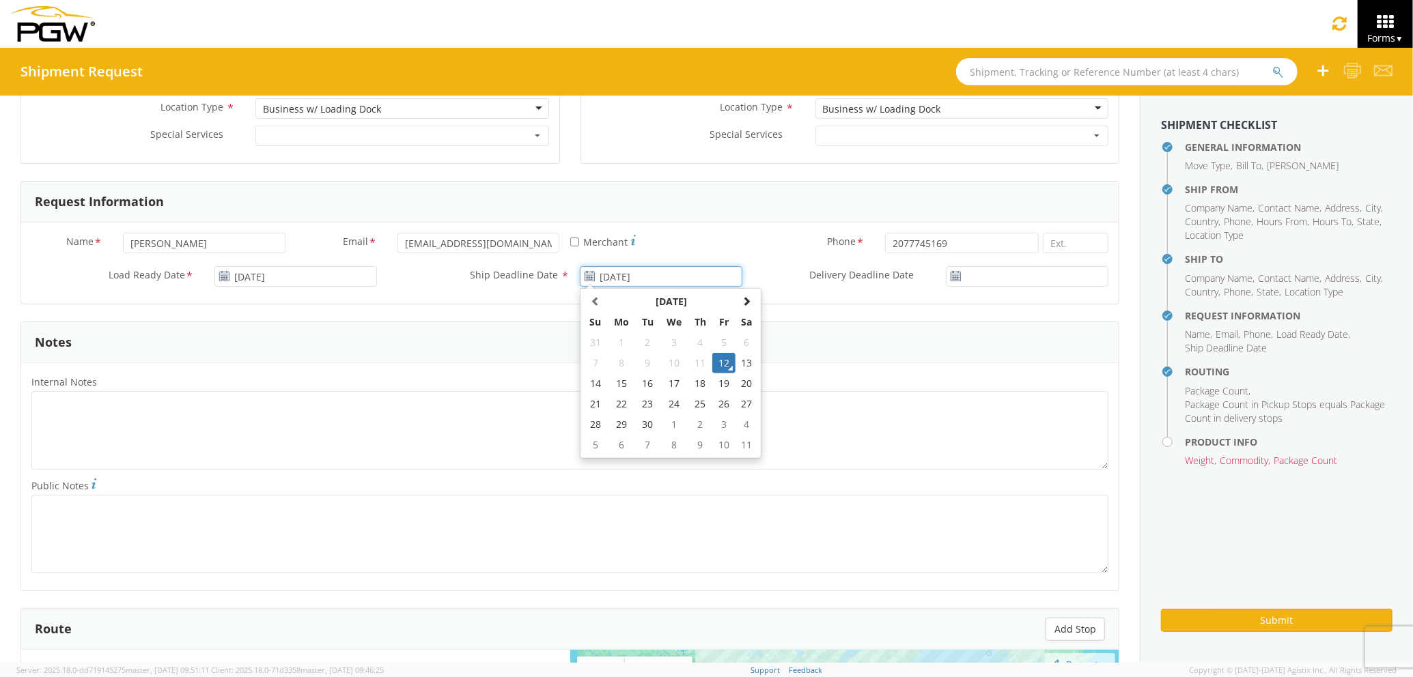
click at [712, 370] on td "12" at bounding box center [723, 363] width 23 height 20
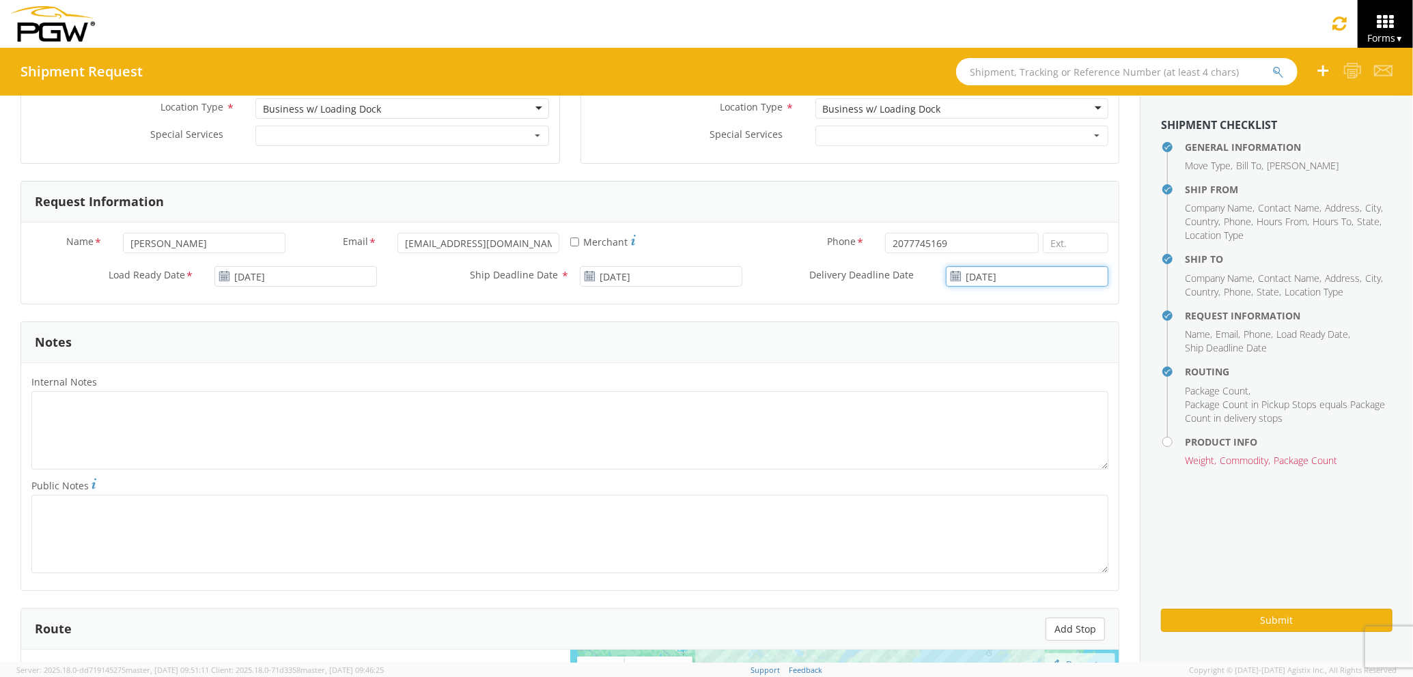
click at [975, 280] on input "[DATE]" at bounding box center [1027, 276] width 162 height 20
click at [960, 384] on td "15" at bounding box center [968, 383] width 29 height 20
type input "[DATE]"
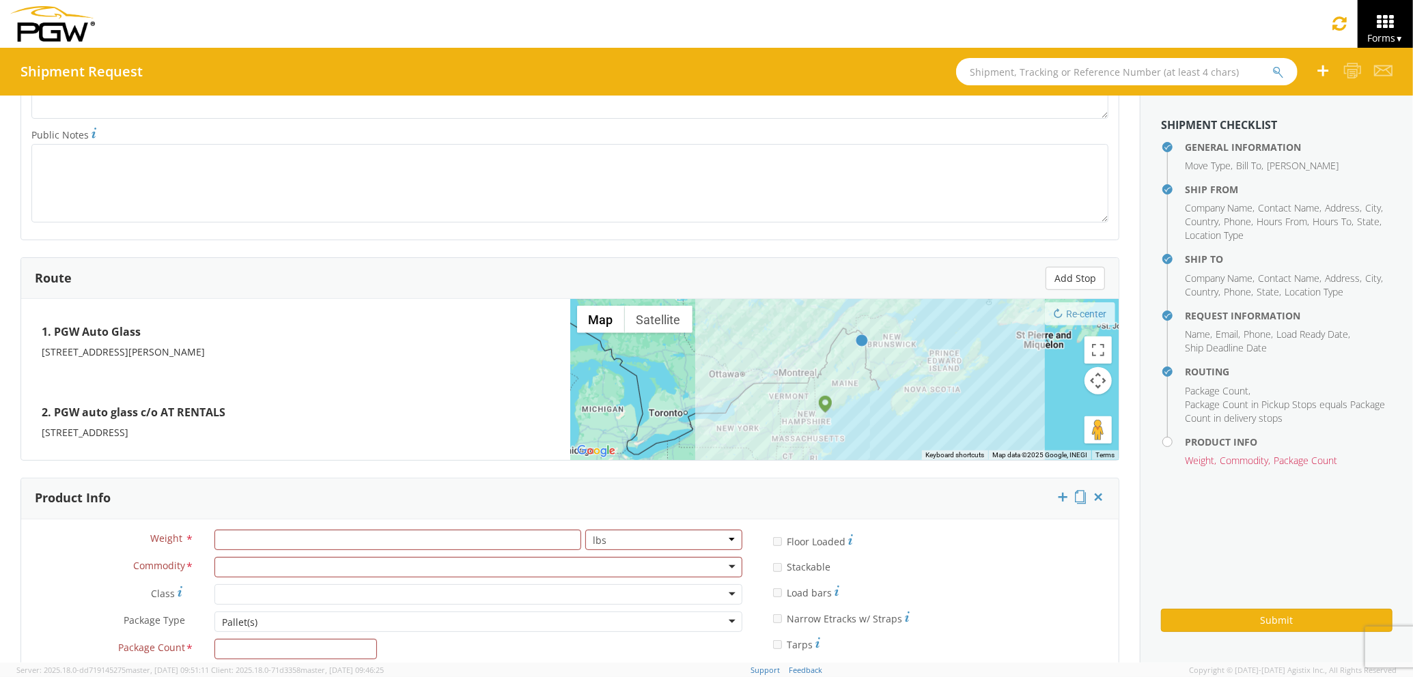
scroll to position [1012, 0]
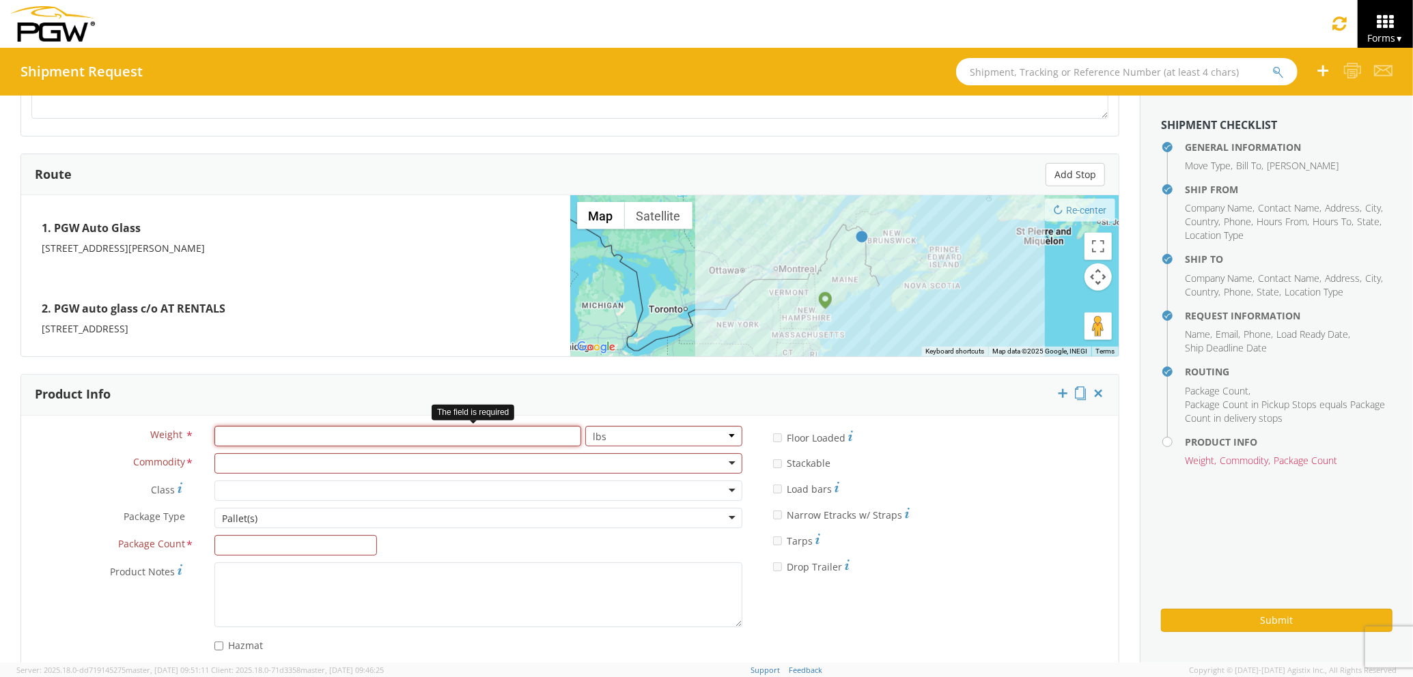
click at [298, 446] on input "number" at bounding box center [397, 436] width 367 height 20
type input "1000"
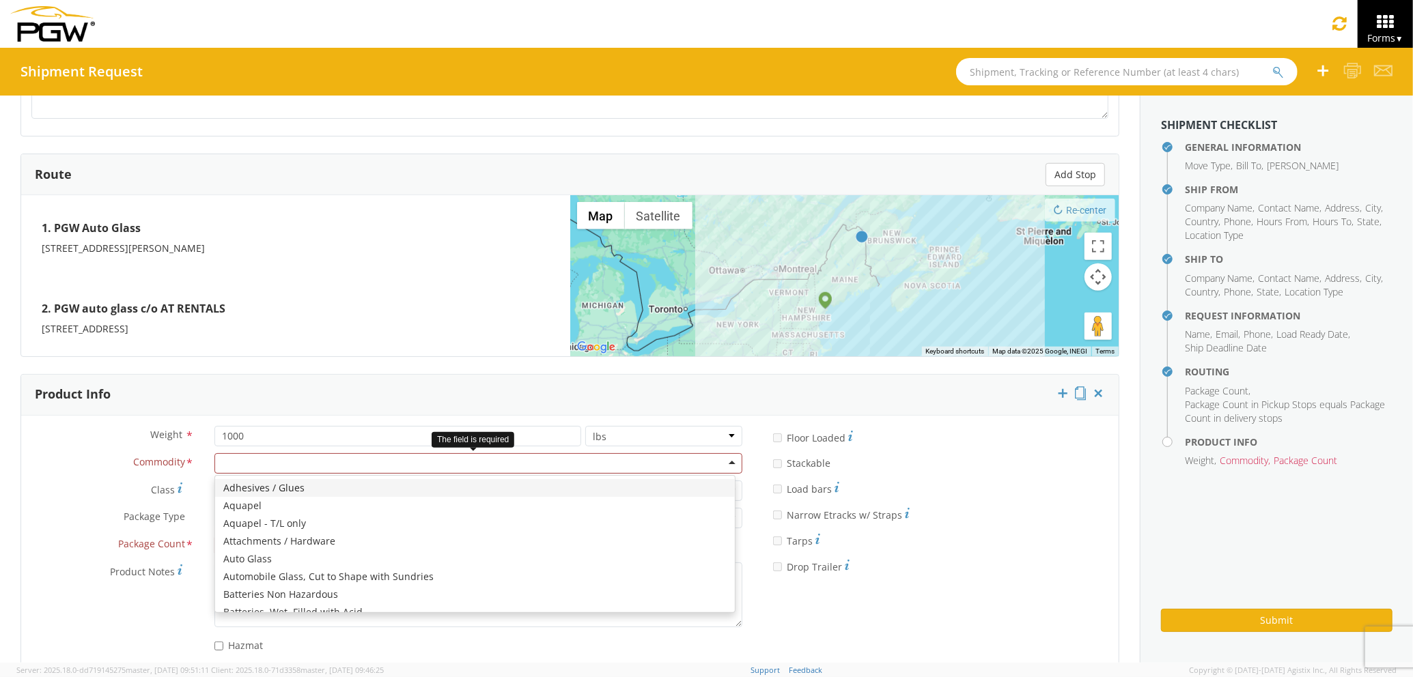
click at [294, 456] on div at bounding box center [478, 463] width 528 height 20
type input "wind"
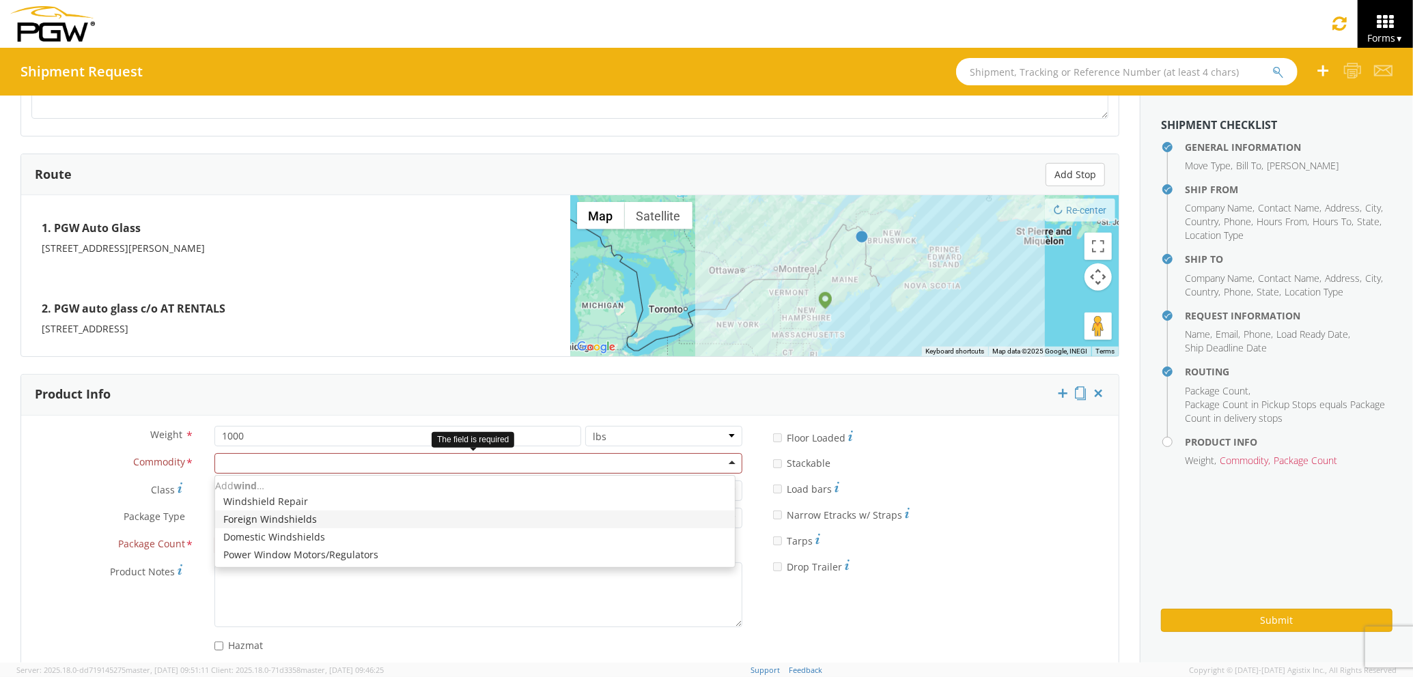
scroll to position [0, 0]
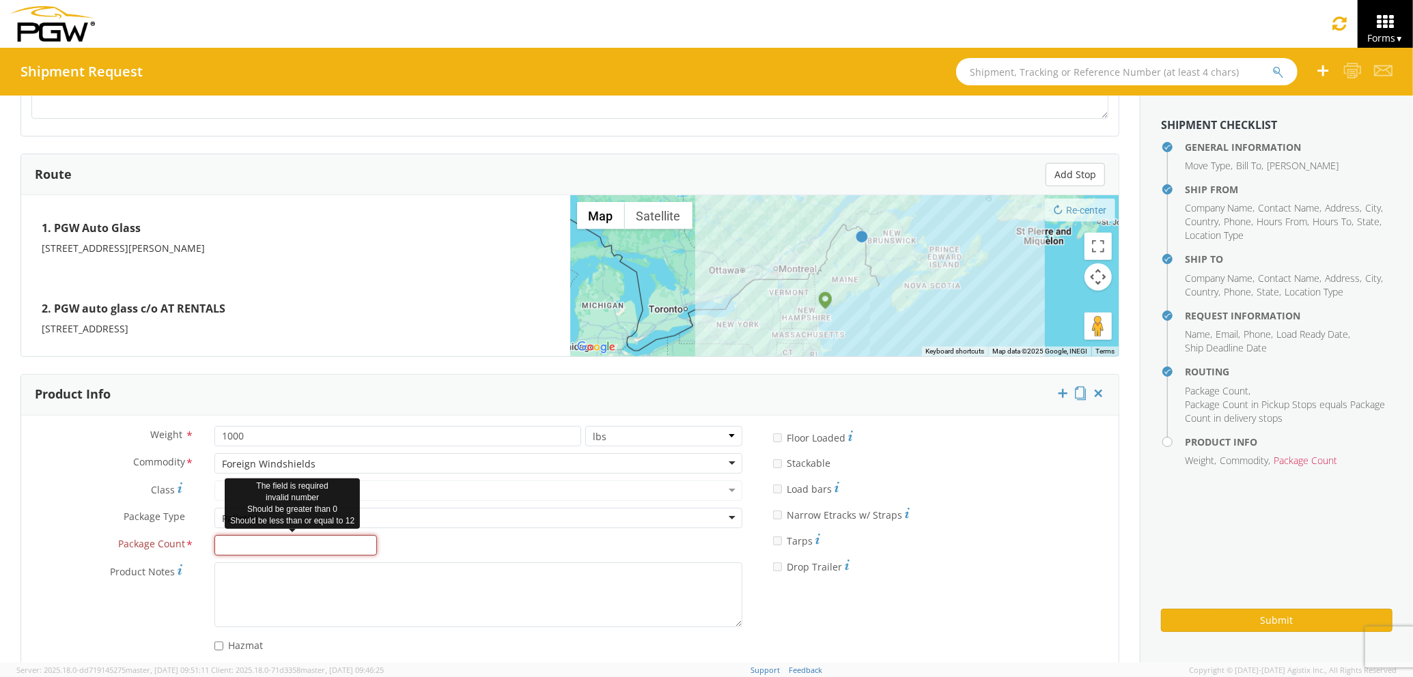
click at [273, 541] on input "Package Count *" at bounding box center [295, 545] width 162 height 20
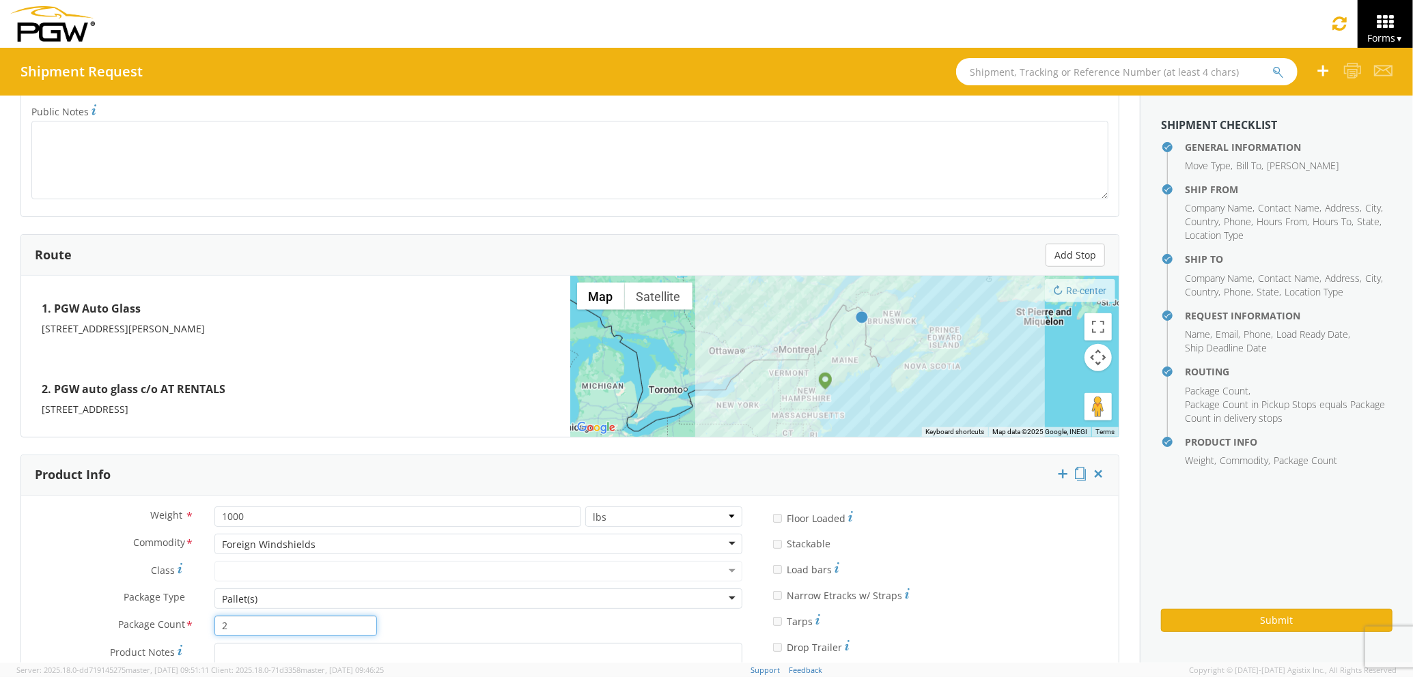
scroll to position [921, 0]
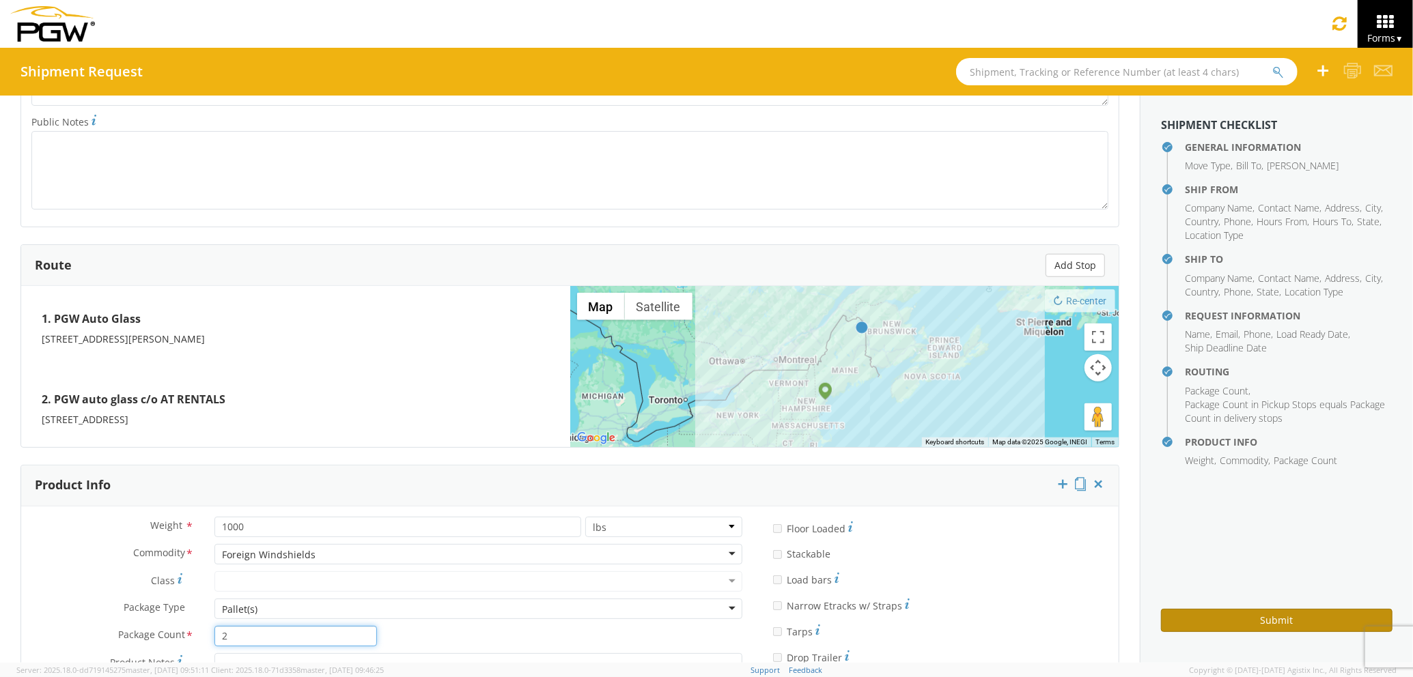
type input "2"
click at [1301, 614] on button "Submit" at bounding box center [1276, 620] width 231 height 23
